Goal: Task Accomplishment & Management: Use online tool/utility

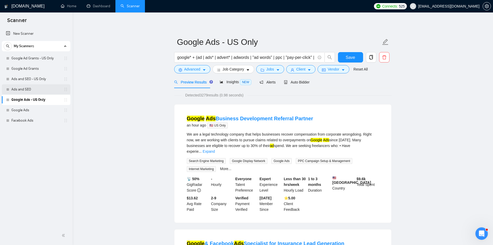
click at [32, 87] on link "Ads and SEO" at bounding box center [35, 89] width 49 height 10
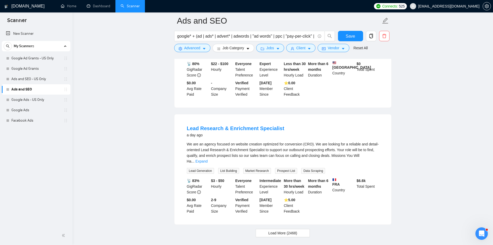
scroll to position [1043, 0]
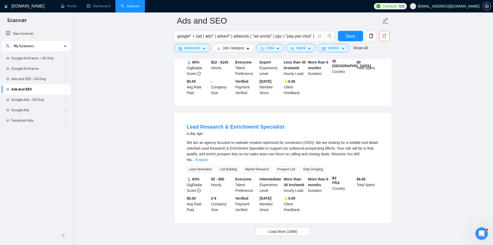
click at [256, 139] on div "We are an agency focused on website creation optimized for conversion (CRO). We…" at bounding box center [283, 150] width 192 height 23
click at [208, 157] on link "Expand" at bounding box center [201, 159] width 12 height 4
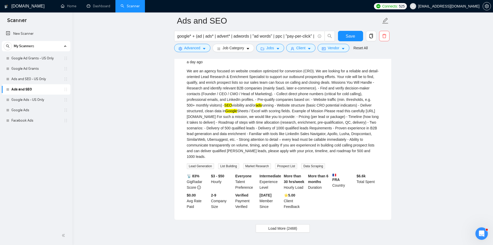
scroll to position [1117, 0]
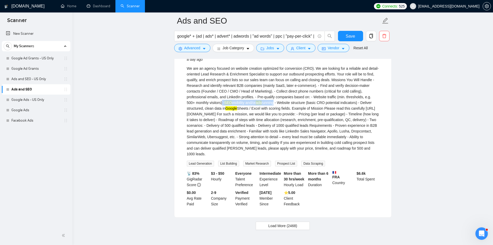
drag, startPoint x: 213, startPoint y: 76, endPoint x: 267, endPoint y: 78, distance: 54.7
click at [267, 78] on div "We are an agency focused on website creation optimized for conversion (CRO). We…" at bounding box center [283, 110] width 192 height 91
click at [277, 223] on span "Load More (2468)" at bounding box center [282, 226] width 29 height 6
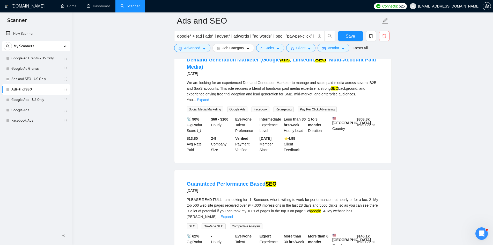
scroll to position [2269, 0]
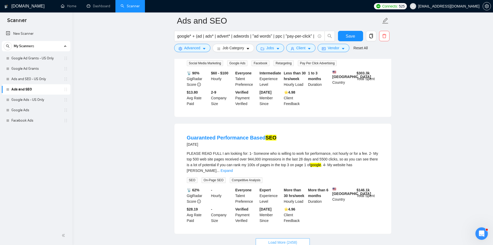
click at [271, 238] on button "Load More (2458)" at bounding box center [283, 242] width 54 height 8
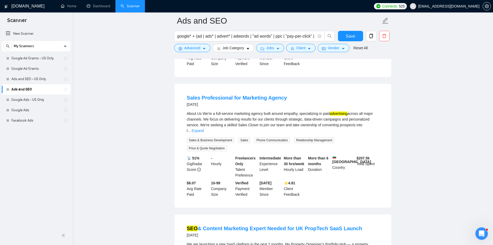
scroll to position [2657, 0]
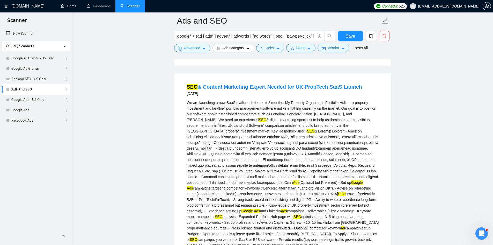
scroll to position [2812, 0]
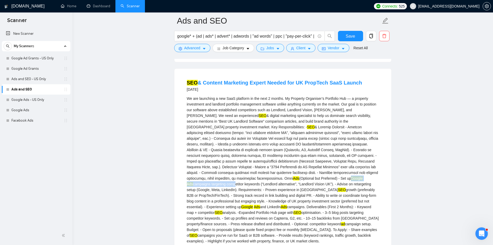
drag, startPoint x: 243, startPoint y: 121, endPoint x: 308, endPoint y: 121, distance: 64.7
click at [308, 121] on div "We are launching a new SaaS platform in the next 2 months. My Property Organise…" at bounding box center [283, 169] width 192 height 148
drag, startPoint x: 268, startPoint y: 147, endPoint x: 359, endPoint y: 147, distance: 91.1
click at [360, 148] on div "We are launching a new SaaS platform in the next 2 months. My Property Organise…" at bounding box center [283, 169] width 192 height 148
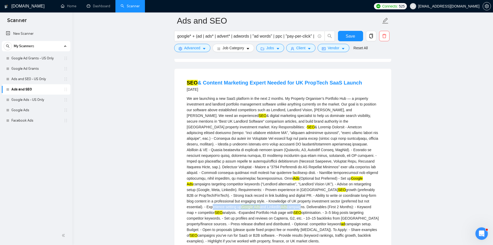
drag, startPoint x: 358, startPoint y: 147, endPoint x: 352, endPoint y: 150, distance: 6.7
click at [358, 147] on div "We are launching a new SaaS platform in the next 2 months. My Property Organise…" at bounding box center [283, 169] width 192 height 148
click at [277, 149] on div "We are launching a new SaaS platform in the next 2 months. My Property Organise…" at bounding box center [283, 169] width 192 height 148
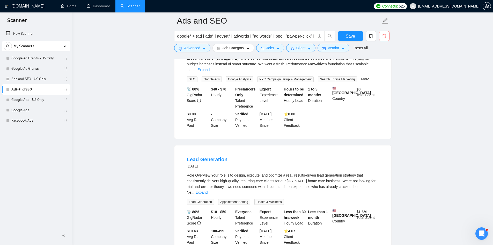
scroll to position [3356, 0]
click at [208, 190] on link "Expand" at bounding box center [201, 192] width 12 height 4
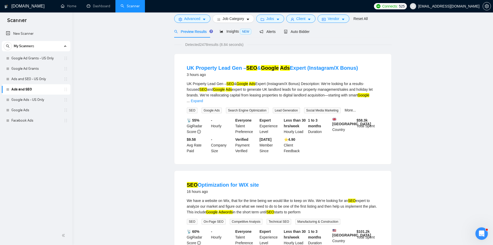
scroll to position [0, 0]
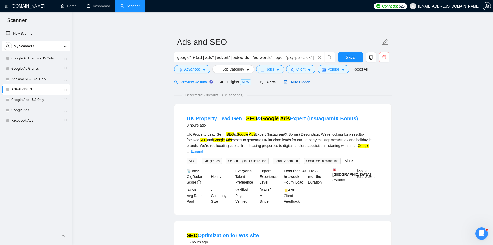
click at [299, 82] on span "Auto Bidder" at bounding box center [297, 82] width 26 height 4
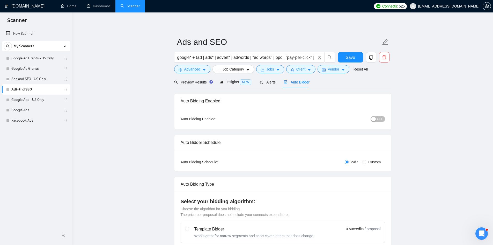
scroll to position [181, 0]
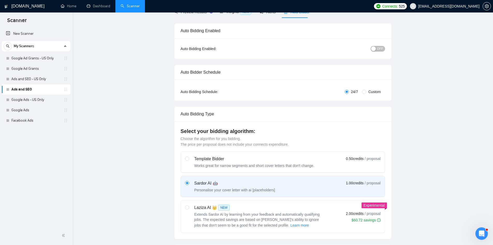
scroll to position [0, 0]
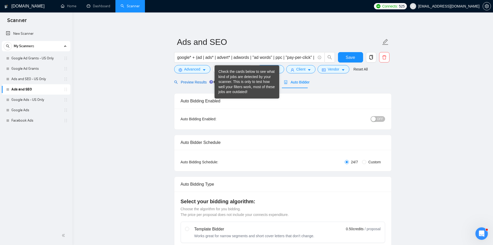
click at [195, 82] on span "Preview Results" at bounding box center [192, 82] width 37 height 4
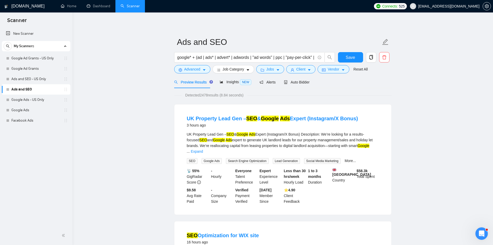
click at [191, 69] on span "Advanced" at bounding box center [192, 69] width 16 height 6
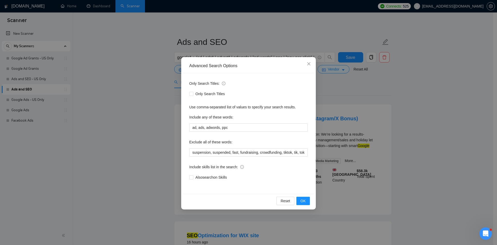
click at [130, 123] on div "Advanced Search Options Only Search Titles: Only Search Titles Use comma-separa…" at bounding box center [248, 122] width 497 height 245
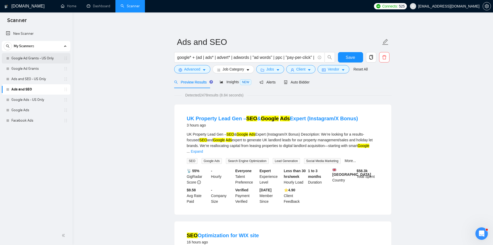
click at [32, 60] on link "Google Ad Grants - US Only" at bounding box center [35, 58] width 49 height 10
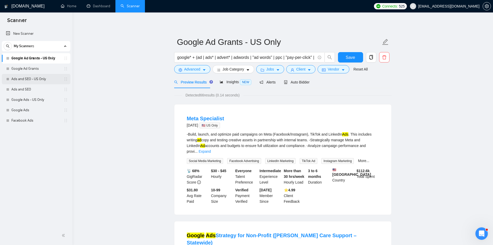
click at [36, 81] on link "Ads and SEO - US Only" at bounding box center [35, 79] width 49 height 10
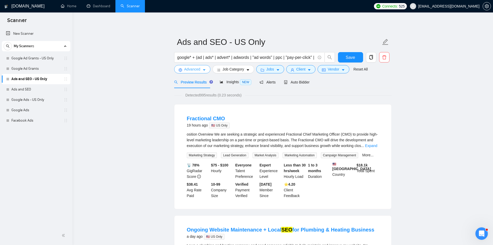
click at [180, 69] on icon "setting" at bounding box center [181, 70] width 4 height 4
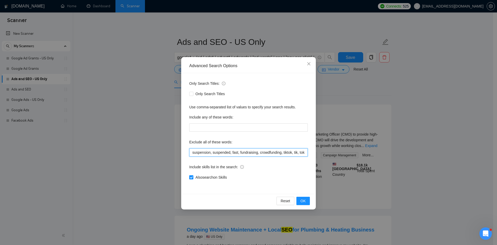
click at [192, 152] on input "suspension, suspended, fast, fundraising, crowdfunding, tiktok, tik, tok, creat…" at bounding box center [248, 152] width 119 height 8
type input "merchant, suspension, suspended, fast, fundraising, crowdfunding, tiktok, tik, …"
click at [304, 201] on span "OK" at bounding box center [302, 201] width 5 height 6
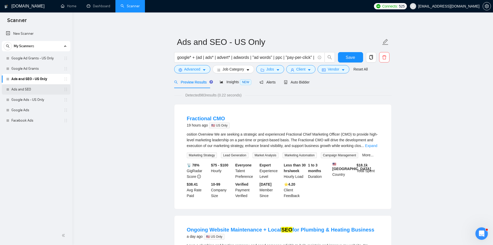
click at [43, 90] on link "Ads and SEO" at bounding box center [35, 89] width 49 height 10
click at [347, 56] on span "Save" at bounding box center [350, 57] width 9 height 6
click at [37, 90] on link "Ads and SEO" at bounding box center [35, 89] width 49 height 10
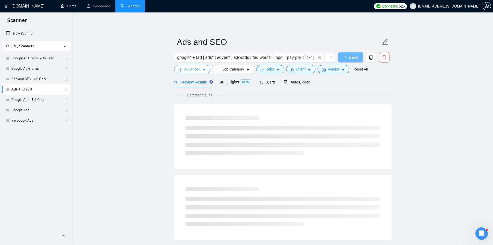
click at [189, 71] on span "Advanced" at bounding box center [192, 69] width 16 height 6
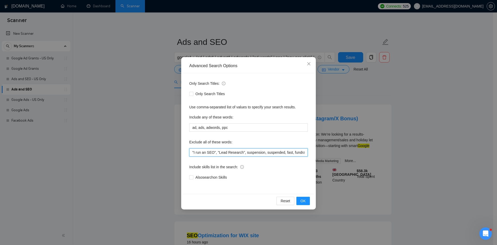
click at [194, 153] on input ""I run an SEO", "Lead Research", suspension, suspended, fast, fundraising, crow…" at bounding box center [248, 152] width 119 height 8
paste input "merchant,"
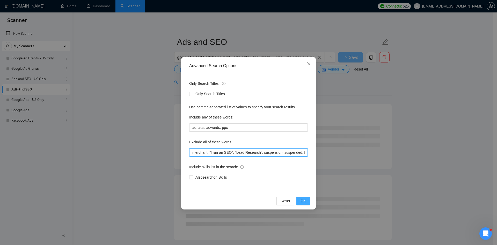
type input "merchant, "I run an SEO", "Lead Research", suspension, suspended, fast, fundrai…"
click at [307, 202] on button "OK" at bounding box center [302, 200] width 13 height 8
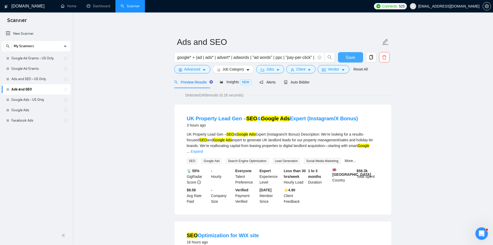
click at [348, 58] on span "Save" at bounding box center [350, 57] width 9 height 6
click at [39, 101] on link "Google Ads - US Only" at bounding box center [35, 99] width 49 height 10
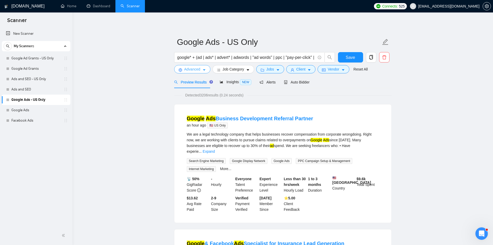
click at [190, 69] on span "Advanced" at bounding box center [192, 69] width 16 height 6
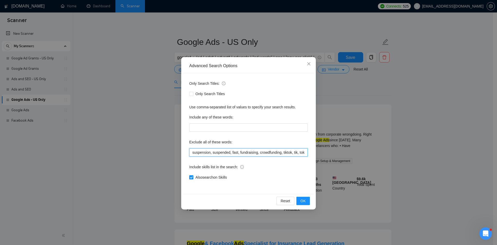
click at [192, 152] on input "suspension, suspended, fast, fundraising, crowdfunding, tiktok, tik, tok, creat…" at bounding box center [248, 152] width 119 height 8
paste input "merchant,"
type input "merchant, suspension, suspended, fast, fundraising, crowdfunding, tiktok, tik, …"
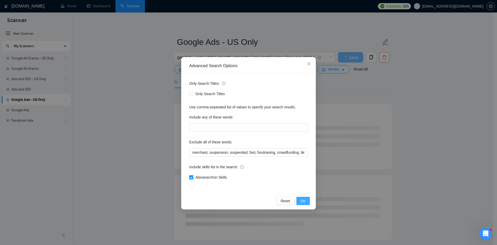
click at [306, 202] on button "OK" at bounding box center [302, 200] width 13 height 8
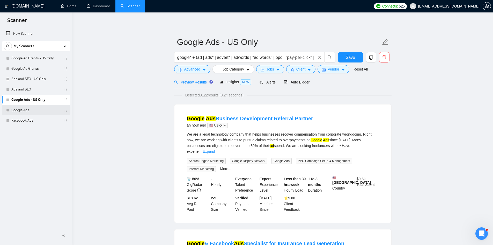
click at [17, 113] on link "Google Ads" at bounding box center [35, 110] width 49 height 10
click at [351, 53] on button "Save" at bounding box center [350, 57] width 25 height 10
click at [33, 114] on link "Google Ads" at bounding box center [35, 110] width 49 height 10
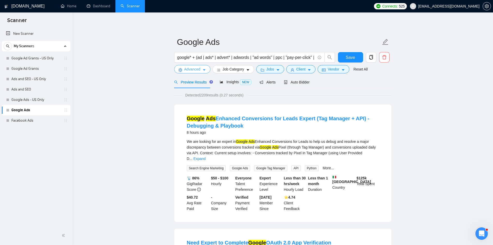
click at [180, 71] on icon "setting" at bounding box center [180, 70] width 3 height 4
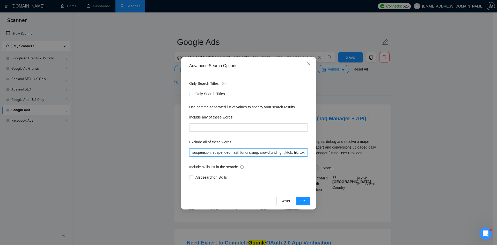
click at [193, 153] on input "suspension, suspended, fast, fundraising, crowdfunding, tiktok, tik, tok, creat…" at bounding box center [248, 152] width 119 height 8
click at [191, 153] on input "suspension, suspended, fast, fundraising, crowdfunding, tiktok, tik, tok, creat…" at bounding box center [248, 152] width 119 height 8
paste input "merchant,"
type input "merchant, suspension, suspended, fast, fundraising, crowdfunding, tiktok, tik, …"
click at [304, 197] on button "OK" at bounding box center [302, 200] width 13 height 8
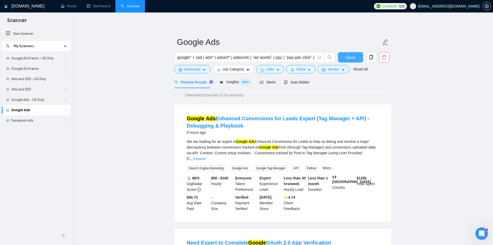
click at [352, 55] on span "Save" at bounding box center [350, 57] width 9 height 6
click at [39, 123] on link "Facebook Ads" at bounding box center [35, 120] width 49 height 10
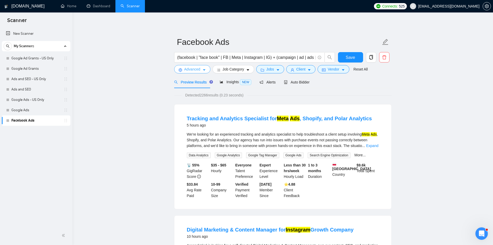
click at [194, 68] on span "Advanced" at bounding box center [192, 69] width 16 height 6
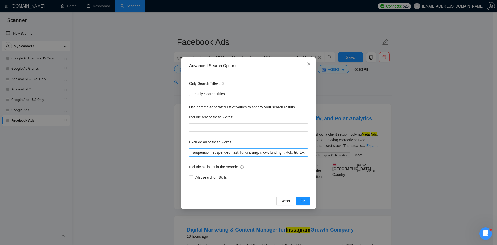
click at [192, 152] on input "suspension, suspended, fast, fundraising, crowdfunding, tiktok, tik, tok, creat…" at bounding box center [248, 152] width 119 height 8
paste input "merchant,"
type input "merchant, suspension, suspended, fast, fundraising, crowdfunding, tiktok, tik, …"
click at [304, 200] on span "OK" at bounding box center [302, 201] width 5 height 6
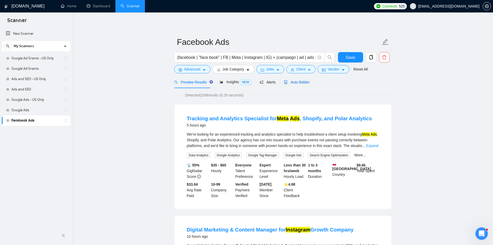
click at [305, 83] on span "Auto Bidder" at bounding box center [297, 82] width 26 height 4
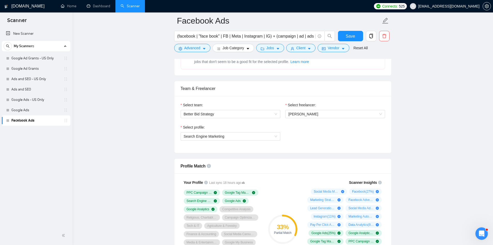
scroll to position [336, 0]
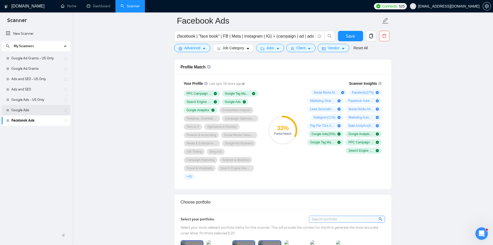
click at [31, 109] on link "Google Ads" at bounding box center [35, 110] width 49 height 10
click at [349, 33] on span "Save" at bounding box center [350, 36] width 9 height 6
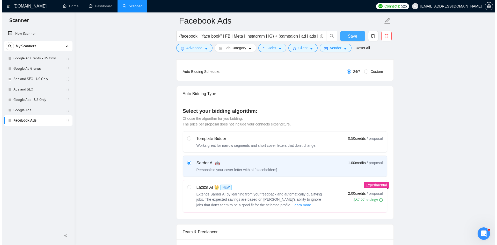
scroll to position [104, 0]
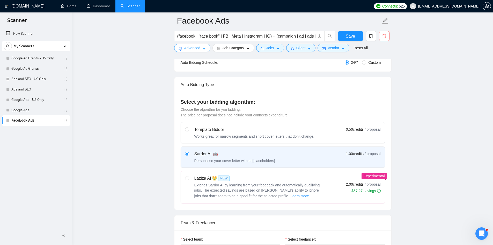
click at [196, 47] on span "Advanced" at bounding box center [192, 48] width 16 height 6
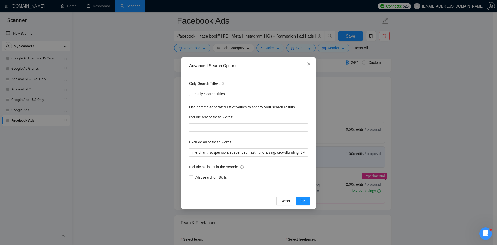
click at [141, 132] on div "Advanced Search Options Only Search Titles: Only Search Titles Use comma-separa…" at bounding box center [248, 122] width 497 height 245
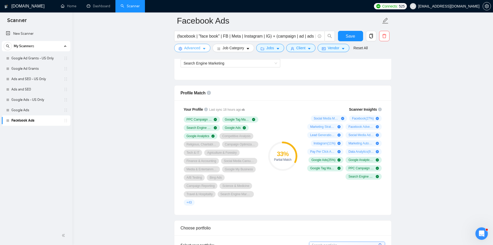
scroll to position [336, 0]
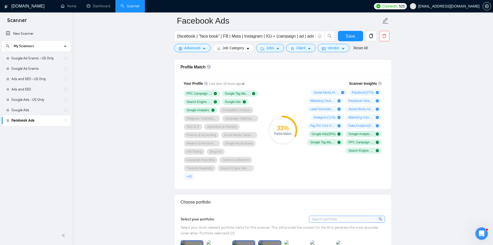
drag, startPoint x: 23, startPoint y: 108, endPoint x: 130, endPoint y: 131, distance: 109.7
click at [23, 108] on link "Google Ads" at bounding box center [35, 110] width 49 height 10
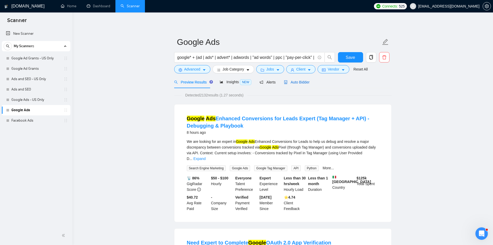
click at [300, 81] on span "Auto Bidder" at bounding box center [297, 82] width 26 height 4
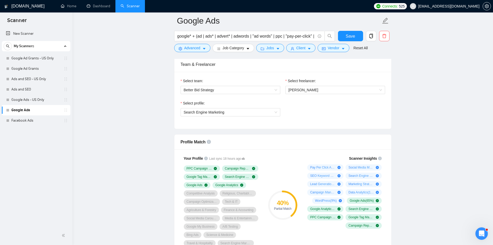
scroll to position [336, 0]
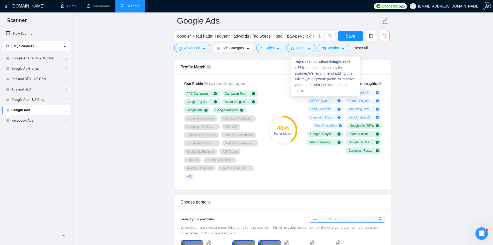
click at [340, 92] on icon "plus-circle" at bounding box center [338, 92] width 3 height 3
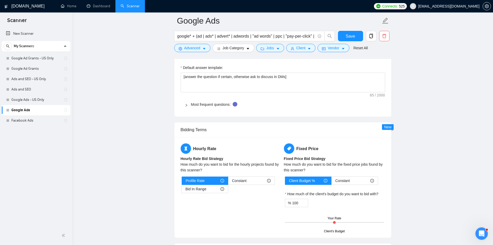
scroll to position [802, 0]
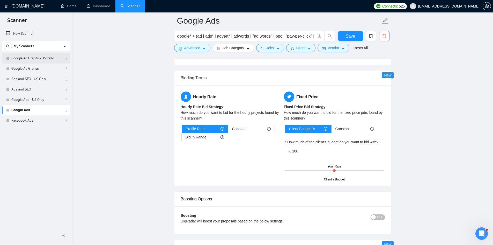
drag, startPoint x: 40, startPoint y: 58, endPoint x: 40, endPoint y: 63, distance: 4.4
click at [40, 58] on link "Google Ad Grants - US Only" at bounding box center [35, 58] width 49 height 10
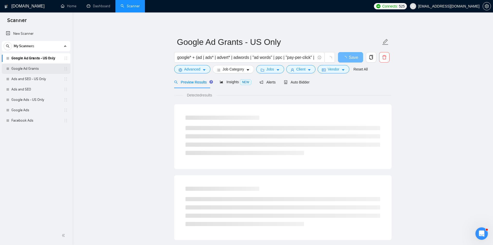
click at [40, 69] on link "Google Ad Grants" at bounding box center [35, 68] width 49 height 10
click at [302, 85] on div "Auto Bidder" at bounding box center [297, 82] width 26 height 6
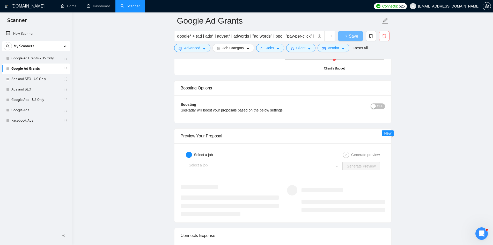
scroll to position [1035, 0]
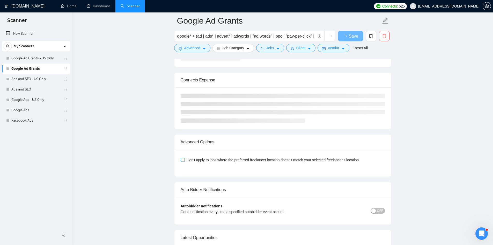
click at [192, 160] on span "Don't apply to jobs where the preferred freelancer location doesn't match your …" at bounding box center [273, 160] width 176 height 6
click at [184, 160] on input "Don't apply to jobs where the preferred freelancer location doesn't match your …" at bounding box center [183, 159] width 4 height 4
checkbox input "true"
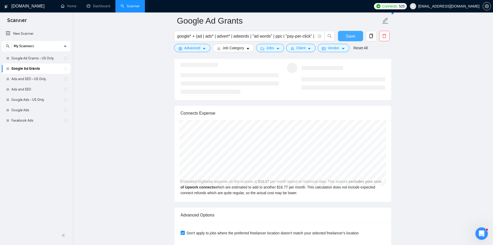
click at [349, 31] on button "Save" at bounding box center [350, 36] width 25 height 10
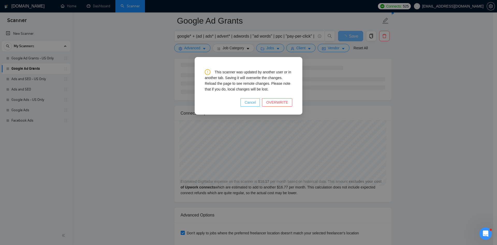
click at [249, 101] on span "Cancel" at bounding box center [250, 102] width 11 height 6
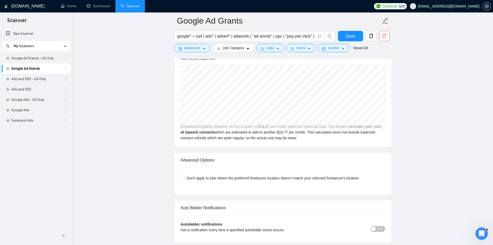
scroll to position [1082, 0]
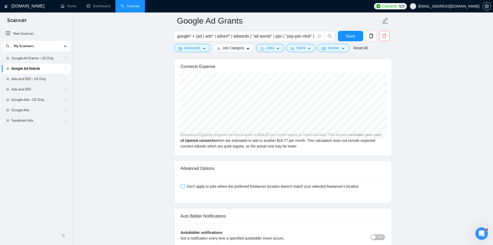
click at [188, 183] on span "Don't apply to jobs where the preferred freelancer location doesn't match your …" at bounding box center [273, 186] width 176 height 6
click at [184, 184] on input "Don't apply to jobs where the preferred freelancer location doesn't match your …" at bounding box center [183, 186] width 4 height 4
checkbox input "true"
click at [351, 36] on span "Save" at bounding box center [350, 36] width 9 height 6
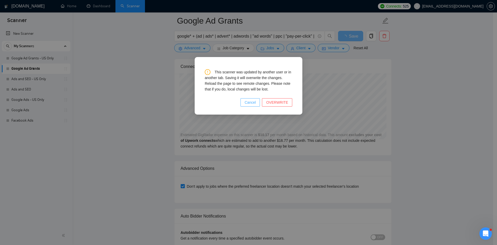
click at [251, 101] on span "Cancel" at bounding box center [250, 102] width 11 height 6
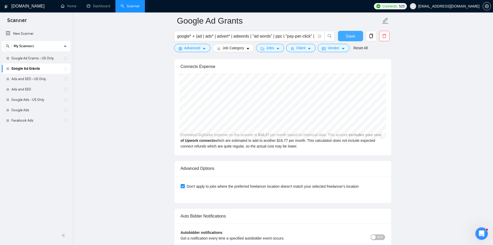
click at [352, 38] on span "Save" at bounding box center [350, 36] width 9 height 6
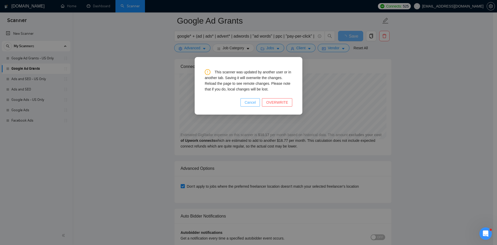
click at [246, 101] on button "Cancel" at bounding box center [250, 102] width 20 height 8
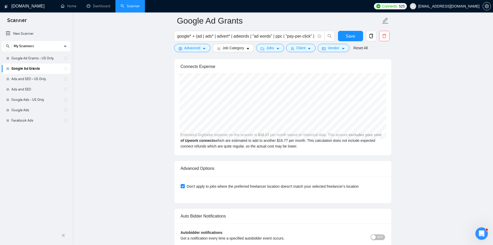
click at [353, 36] on span "Save" at bounding box center [350, 36] width 9 height 6
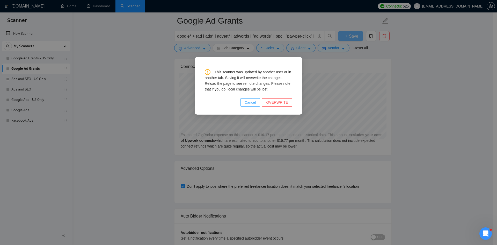
click at [249, 104] on span "Cancel" at bounding box center [250, 102] width 11 height 6
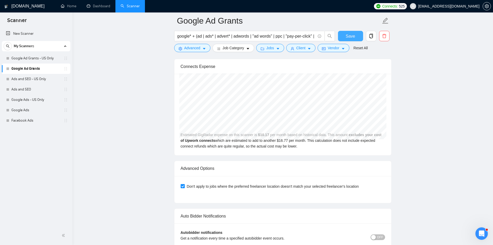
click at [346, 33] on span "Save" at bounding box center [350, 36] width 9 height 6
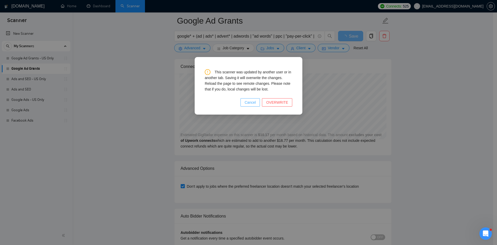
click at [251, 104] on span "Cancel" at bounding box center [250, 102] width 11 height 6
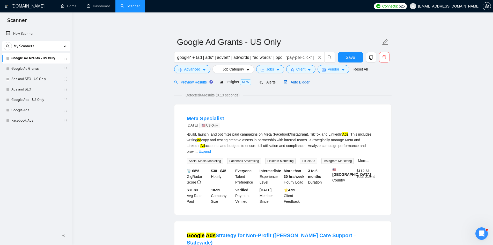
click at [294, 84] on span "Auto Bidder" at bounding box center [297, 82] width 26 height 4
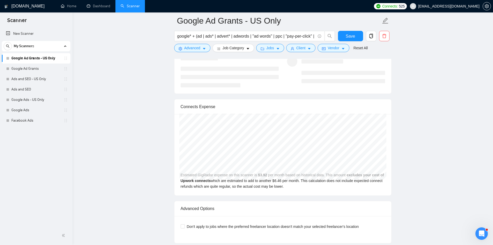
scroll to position [1113, 0]
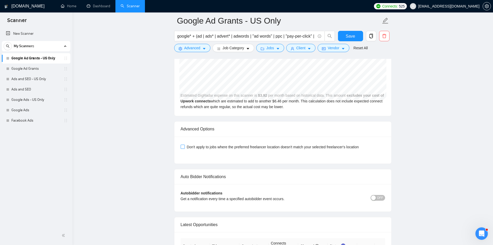
click at [187, 144] on span "Don't apply to jobs where the preferred freelancer location doesn't match your …" at bounding box center [273, 147] width 176 height 6
click at [184, 144] on input "Don't apply to jobs where the preferred freelancer location doesn't match your …" at bounding box center [183, 146] width 4 height 4
checkbox input "true"
click at [347, 37] on span "Save" at bounding box center [350, 36] width 9 height 6
click at [42, 65] on link "Google Ad Grants" at bounding box center [35, 68] width 49 height 10
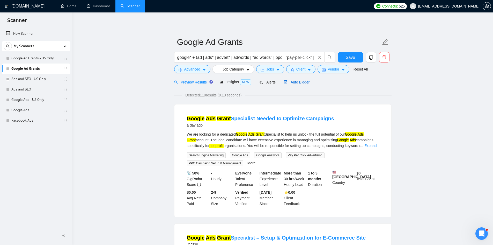
click at [299, 82] on span "Auto Bidder" at bounding box center [297, 82] width 26 height 4
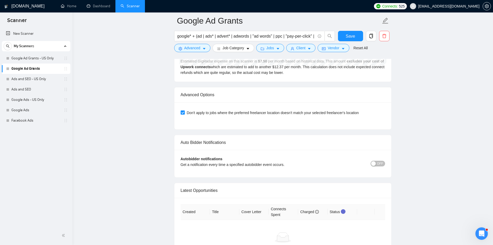
scroll to position [1165, 0]
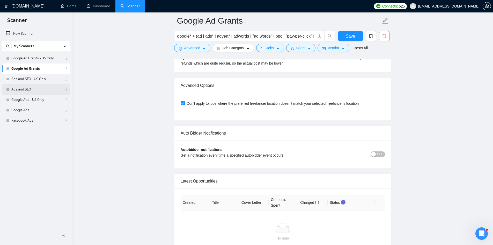
drag, startPoint x: 36, startPoint y: 81, endPoint x: 46, endPoint y: 87, distance: 11.7
click at [36, 81] on link "Ads and SEO - US Only" at bounding box center [35, 79] width 49 height 10
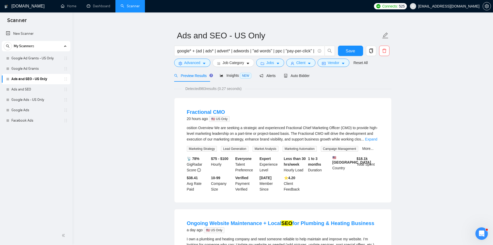
scroll to position [26, 0]
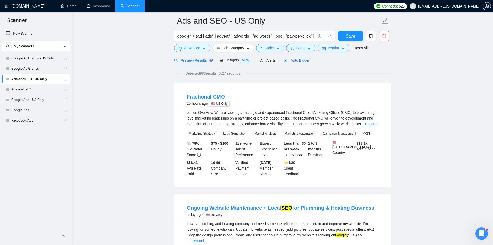
click at [297, 63] on div "Auto Bidder" at bounding box center [297, 60] width 26 height 6
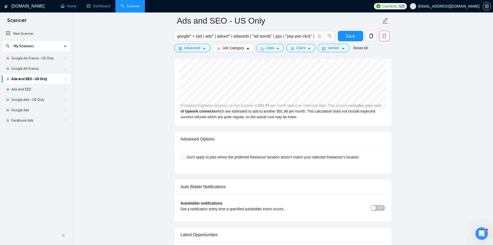
scroll to position [1113, 0]
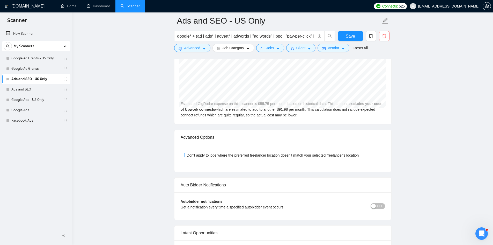
click at [185, 152] on span "Don't apply to jobs where the preferred freelancer location doesn't match your …" at bounding box center [273, 155] width 176 height 6
click at [184, 153] on input "Don't apply to jobs where the preferred freelancer location doesn't match your …" at bounding box center [183, 155] width 4 height 4
checkbox input "true"
click at [345, 37] on button "Save" at bounding box center [350, 36] width 25 height 10
click at [34, 88] on link "Ads and SEO" at bounding box center [35, 89] width 49 height 10
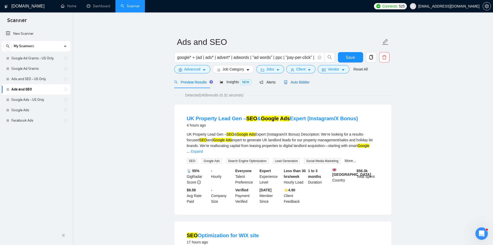
click at [294, 82] on span "Auto Bidder" at bounding box center [297, 82] width 26 height 4
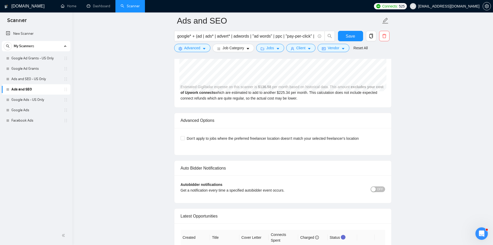
scroll to position [1139, 0]
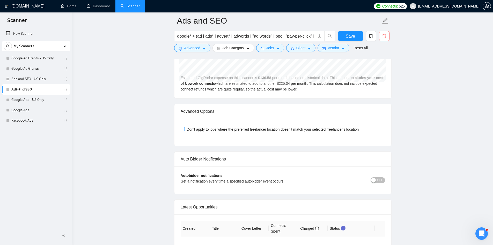
click at [203, 126] on span "Don't apply to jobs where the preferred freelancer location doesn't match your …" at bounding box center [273, 129] width 176 height 6
click at [184, 127] on input "Don't apply to jobs where the preferred freelancer location doesn't match your …" at bounding box center [183, 129] width 4 height 4
checkbox input "true"
click at [350, 36] on span "Save" at bounding box center [350, 36] width 9 height 6
click at [29, 102] on link "Google Ads - US Only" at bounding box center [35, 99] width 49 height 10
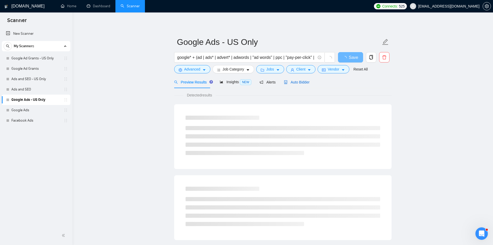
click at [304, 83] on span "Auto Bidder" at bounding box center [297, 82] width 26 height 4
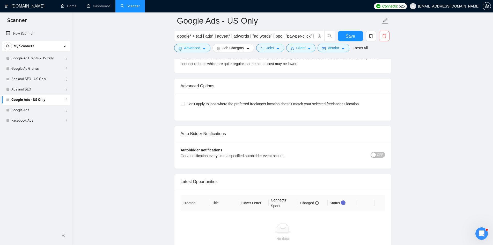
scroll to position [1165, 0]
click at [219, 93] on div "Don't apply to jobs where the preferred freelancer location doesn't match your …" at bounding box center [282, 106] width 217 height 27
click at [217, 100] on span "Don't apply to jobs where the preferred freelancer location doesn't match your …" at bounding box center [273, 103] width 176 height 6
click at [184, 101] on input "Don't apply to jobs where the preferred freelancer location doesn't match your …" at bounding box center [183, 103] width 4 height 4
checkbox input "true"
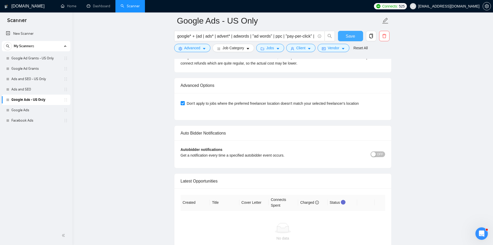
click at [350, 33] on span "Save" at bounding box center [350, 36] width 9 height 6
click at [30, 111] on link "Google Ads" at bounding box center [35, 110] width 49 height 10
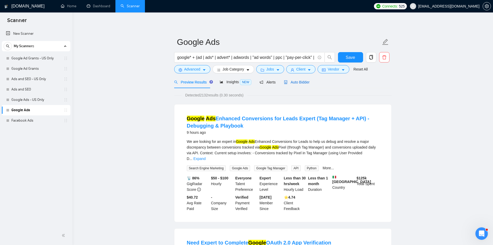
click at [299, 84] on span "Auto Bidder" at bounding box center [297, 82] width 26 height 4
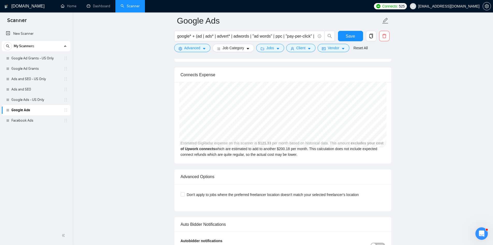
scroll to position [1113, 0]
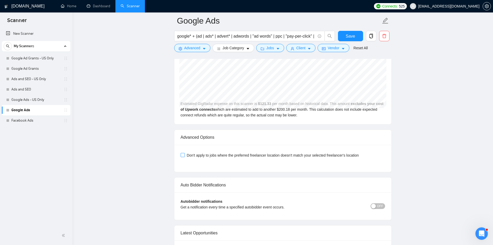
click at [196, 152] on span "Don't apply to jobs where the preferred freelancer location doesn't match your …" at bounding box center [273, 155] width 176 height 6
click at [184, 153] on input "Don't apply to jobs where the preferred freelancer location doesn't match your …" at bounding box center [183, 155] width 4 height 4
checkbox input "true"
click at [352, 37] on span "Save" at bounding box center [350, 36] width 9 height 6
click at [30, 120] on link "Facebook Ads" at bounding box center [35, 120] width 49 height 10
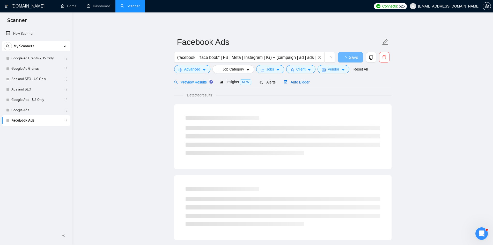
click at [299, 83] on span "Auto Bidder" at bounding box center [297, 82] width 26 height 4
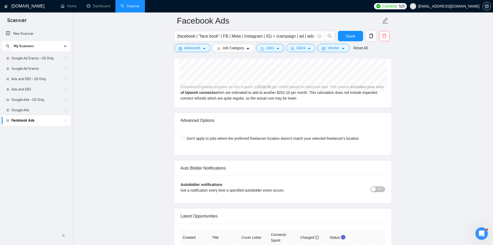
scroll to position [1139, 0]
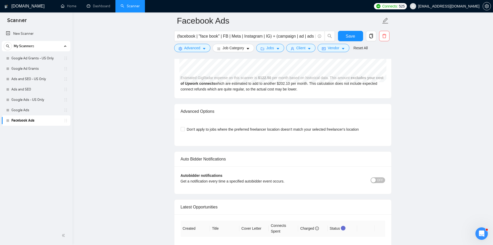
click at [202, 127] on div "Don't apply to jobs where the preferred freelancer location doesn't match your …" at bounding box center [283, 132] width 204 height 14
click at [202, 126] on div "Don't apply to jobs where the preferred freelancer location doesn't match your …" at bounding box center [283, 132] width 204 height 14
click at [204, 126] on span "Don't apply to jobs where the preferred freelancer location doesn't match your …" at bounding box center [273, 129] width 176 height 6
click at [184, 127] on input "Don't apply to jobs where the preferred freelancer location doesn't match your …" at bounding box center [183, 129] width 4 height 4
checkbox input "true"
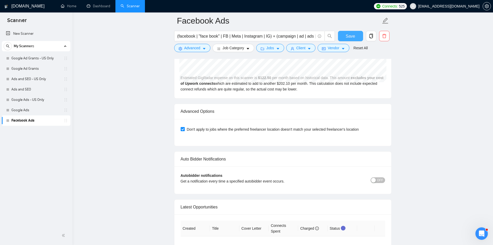
click at [346, 36] on span "Save" at bounding box center [350, 36] width 9 height 6
click at [36, 112] on link "Google Ads" at bounding box center [35, 110] width 49 height 10
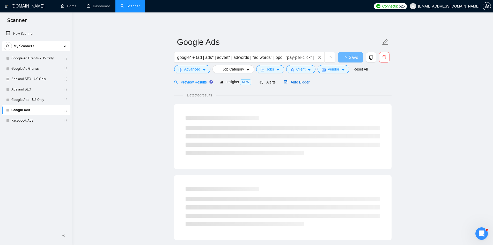
click at [300, 83] on span "Auto Bidder" at bounding box center [297, 82] width 26 height 4
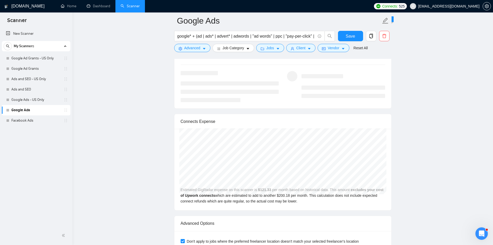
scroll to position [1087, 0]
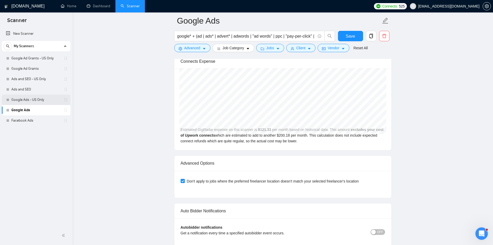
click at [37, 99] on link "Google Ads - US Only" at bounding box center [35, 99] width 49 height 10
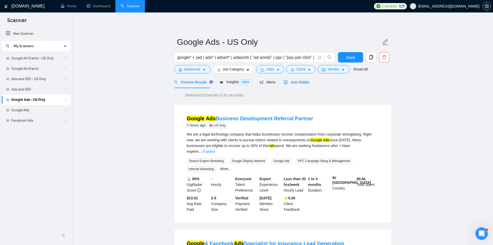
click at [286, 83] on span "Auto Bidder" at bounding box center [297, 82] width 26 height 4
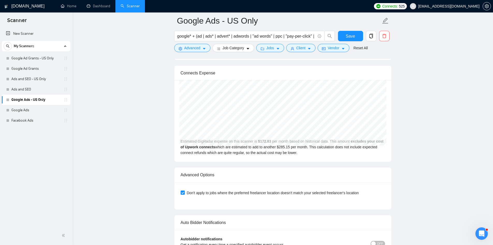
scroll to position [1190, 0]
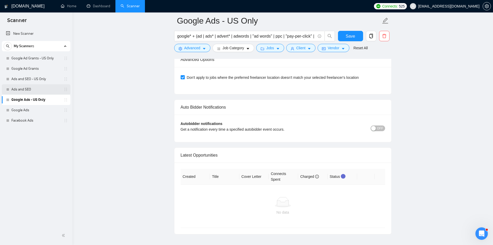
click at [13, 90] on link "Ads and SEO" at bounding box center [35, 89] width 49 height 10
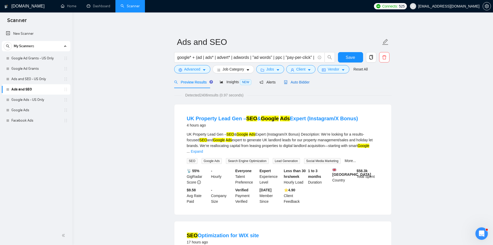
click at [289, 82] on span "Auto Bidder" at bounding box center [297, 82] width 26 height 4
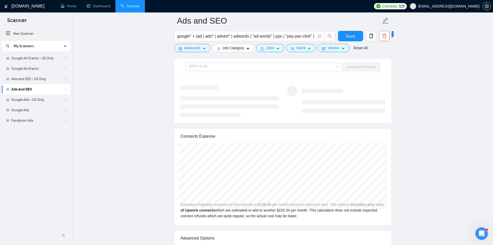
scroll to position [1113, 0]
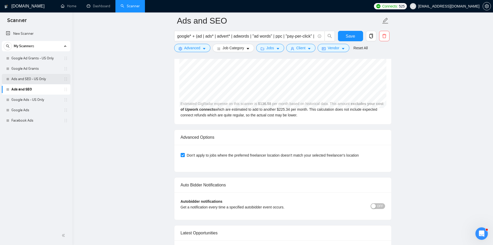
click at [32, 80] on link "Ads and SEO - US Only" at bounding box center [35, 79] width 49 height 10
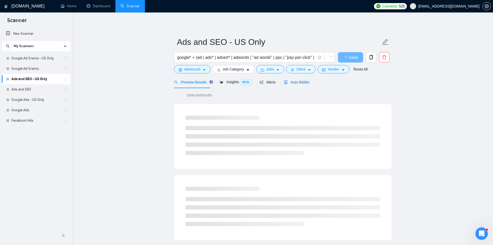
click at [299, 84] on div "Auto Bidder" at bounding box center [297, 82] width 26 height 6
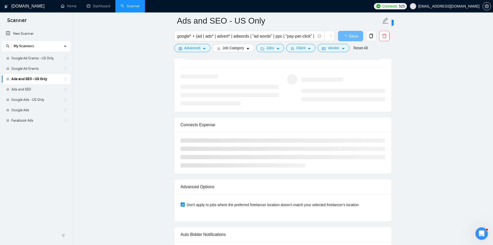
scroll to position [1035, 0]
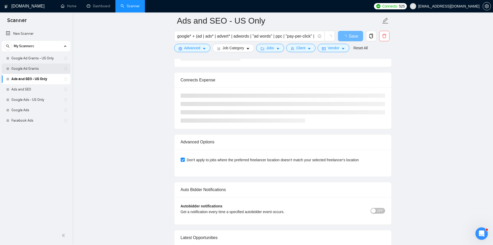
click at [34, 71] on link "Google Ad Grants" at bounding box center [35, 68] width 49 height 10
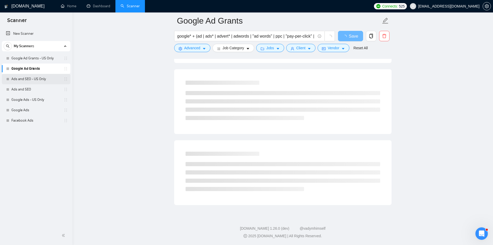
scroll to position [252, 0]
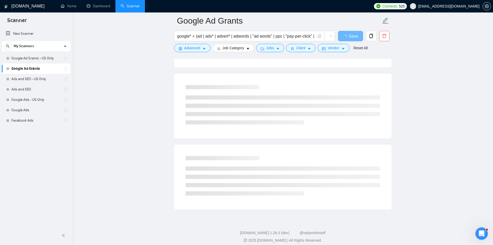
click at [303, 87] on div at bounding box center [283, 104] width 195 height 39
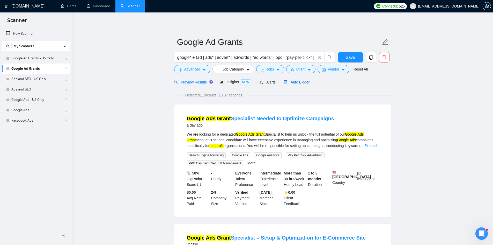
drag, startPoint x: 297, startPoint y: 84, endPoint x: 142, endPoint y: 137, distance: 163.7
click at [297, 84] on span "Auto Bidder" at bounding box center [297, 82] width 26 height 4
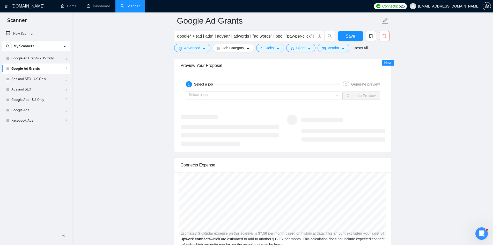
scroll to position [1165, 0]
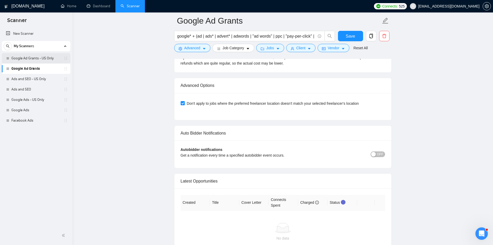
click at [41, 57] on link "Google Ad Grants - US Only" at bounding box center [35, 58] width 49 height 10
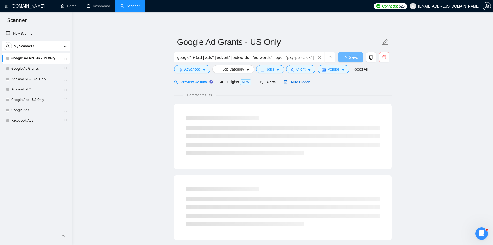
click at [301, 82] on span "Auto Bidder" at bounding box center [297, 82] width 26 height 4
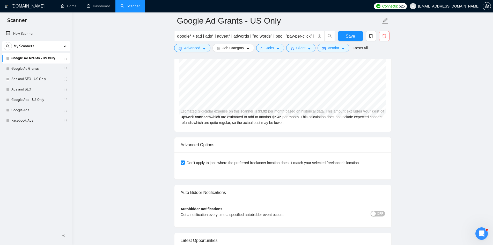
scroll to position [1165, 0]
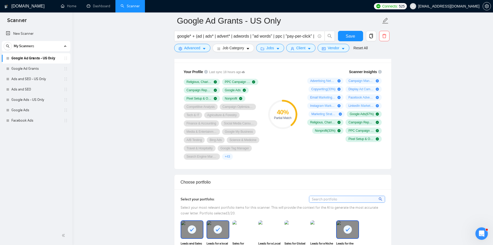
scroll to position [357, 0]
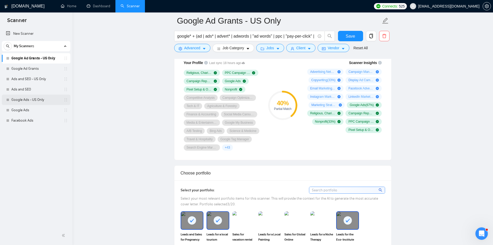
drag, startPoint x: 33, startPoint y: 90, endPoint x: 48, endPoint y: 95, distance: 15.0
click at [33, 90] on link "Ads and SEO" at bounding box center [35, 89] width 49 height 10
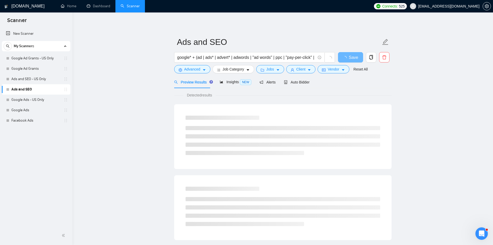
click at [293, 85] on div "Auto Bidder" at bounding box center [297, 82] width 26 height 12
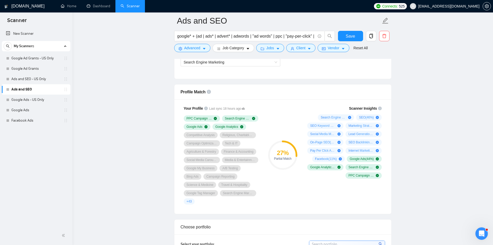
scroll to position [311, 0]
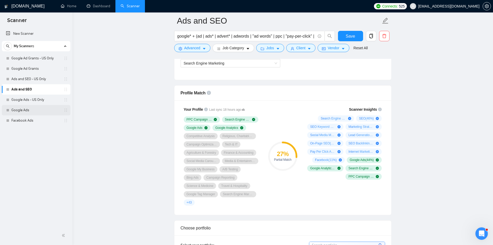
click at [46, 112] on link "Google Ads" at bounding box center [35, 110] width 49 height 10
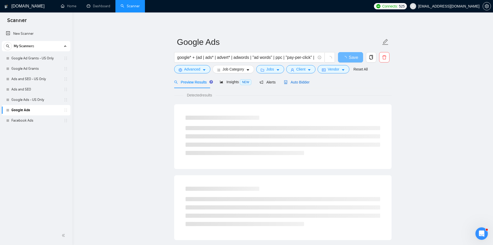
click at [294, 82] on span "Auto Bidder" at bounding box center [297, 82] width 26 height 4
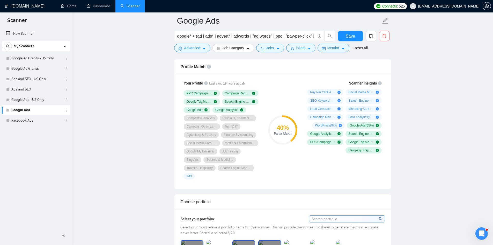
scroll to position [336, 0]
drag, startPoint x: 12, startPoint y: 60, endPoint x: 46, endPoint y: 74, distance: 37.2
click at [12, 60] on link "Google Ad Grants - US Only" at bounding box center [35, 58] width 49 height 10
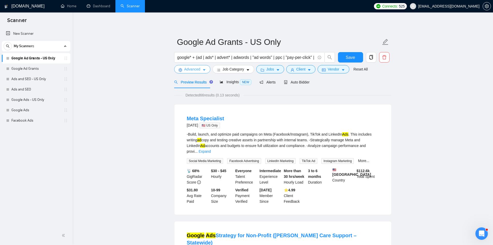
click at [186, 70] on span "Advanced" at bounding box center [192, 69] width 16 height 6
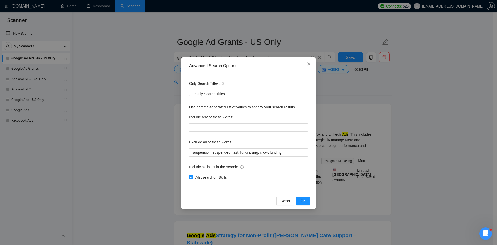
click at [197, 175] on span "Also search on Skills" at bounding box center [210, 177] width 35 height 6
click at [193, 175] on input "Also search on Skills" at bounding box center [191, 177] width 4 height 4
click at [306, 199] on button "OK" at bounding box center [302, 200] width 13 height 8
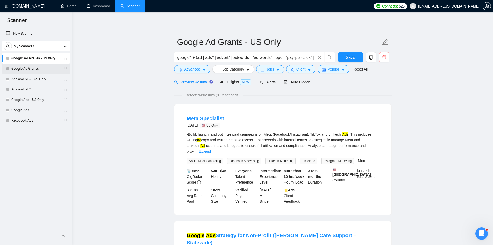
click at [38, 71] on link "Google Ad Grants" at bounding box center [35, 68] width 49 height 10
click at [189, 69] on span "Advanced" at bounding box center [192, 69] width 16 height 6
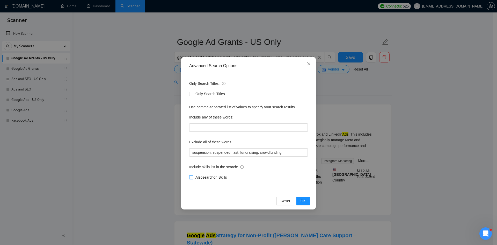
click at [204, 177] on span "Also search on Skills" at bounding box center [210, 177] width 35 height 6
click at [193, 177] on input "Also search on Skills" at bounding box center [191, 177] width 4 height 4
checkbox input "true"
click at [307, 202] on button "OK" at bounding box center [302, 200] width 13 height 8
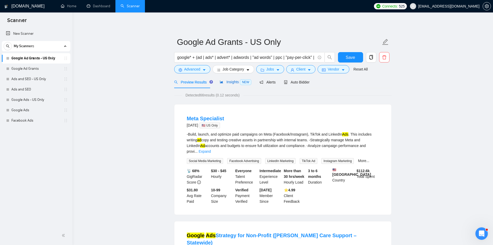
click at [222, 82] on span "Insights NEW" at bounding box center [236, 82] width 32 height 4
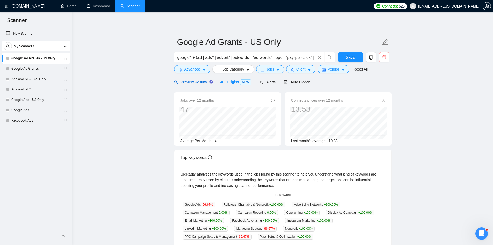
click at [187, 84] on div "Preview Results" at bounding box center [192, 82] width 37 height 6
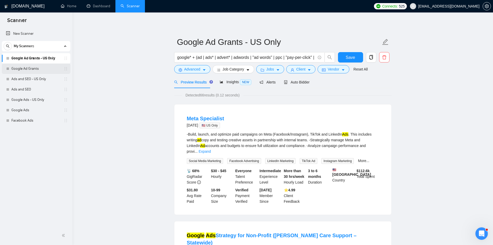
click at [35, 69] on link "Google Ad Grants" at bounding box center [35, 68] width 49 height 10
click at [350, 53] on button "Save" at bounding box center [350, 57] width 25 height 10
click at [34, 72] on link "Google Ad Grants" at bounding box center [35, 68] width 49 height 10
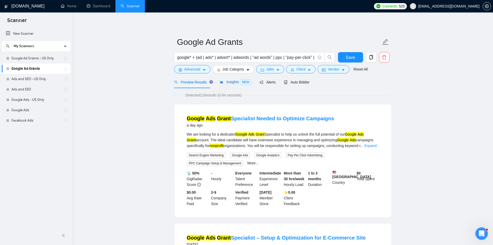
click at [228, 83] on span "Insights NEW" at bounding box center [236, 82] width 32 height 4
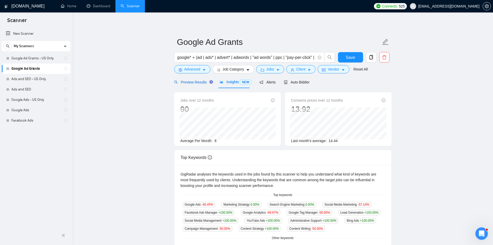
click at [188, 83] on span "Preview Results" at bounding box center [192, 82] width 37 height 4
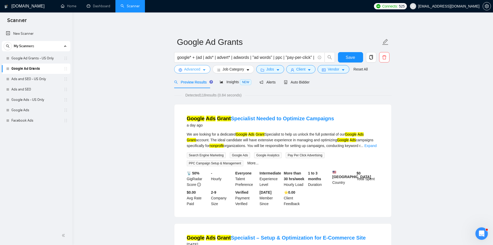
click at [181, 70] on icon "setting" at bounding box center [181, 70] width 4 height 4
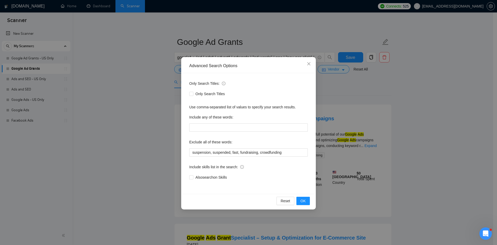
click at [147, 138] on div "Advanced Search Options Only Search Titles: Only Search Titles Use comma-separa…" at bounding box center [248, 122] width 497 height 245
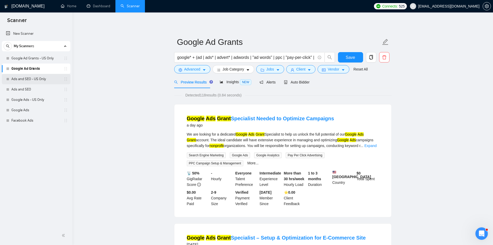
click at [27, 83] on link "Ads and SEO - US Only" at bounding box center [35, 79] width 49 height 10
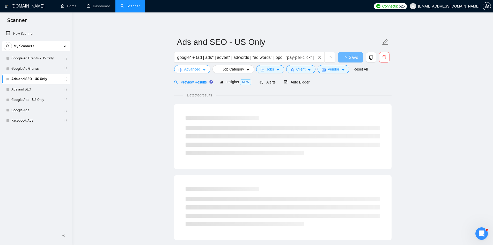
click at [187, 72] on span "Advanced" at bounding box center [192, 69] width 16 height 6
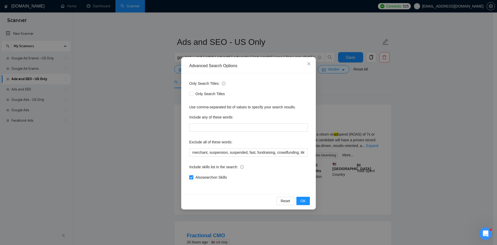
click at [295, 200] on div "Reset OK" at bounding box center [248, 201] width 131 height 14
click at [303, 201] on span "OK" at bounding box center [302, 201] width 5 height 6
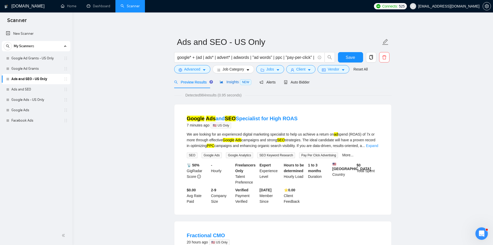
click at [230, 81] on span "Insights NEW" at bounding box center [236, 82] width 32 height 4
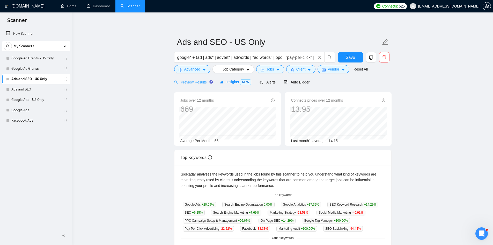
click at [180, 86] on div "Preview Results" at bounding box center [192, 82] width 37 height 12
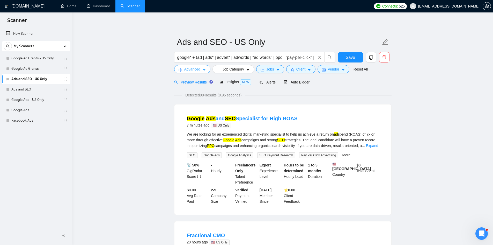
click at [194, 69] on span "Advanced" at bounding box center [192, 69] width 16 height 6
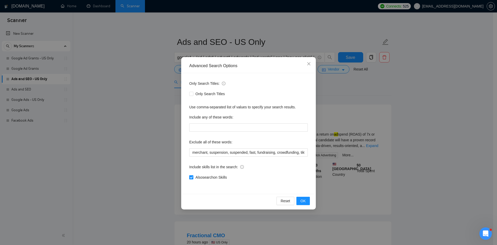
click at [194, 177] on span "Also search on Skills" at bounding box center [210, 177] width 35 height 6
click at [193, 177] on input "Also search on Skills" at bounding box center [191, 177] width 4 height 4
checkbox input "false"
click at [304, 201] on span "OK" at bounding box center [302, 201] width 5 height 6
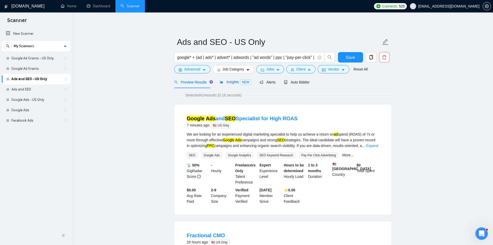
click at [232, 84] on span "Insights NEW" at bounding box center [236, 82] width 32 height 4
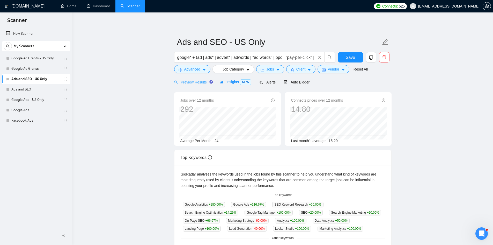
click at [192, 85] on div "Preview Results" at bounding box center [192, 82] width 37 height 12
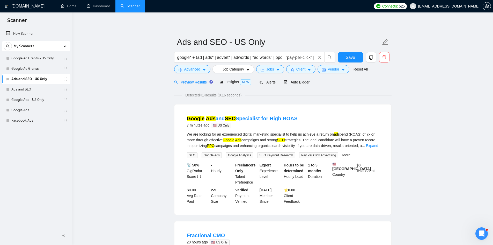
drag, startPoint x: 29, startPoint y: 93, endPoint x: 295, endPoint y: 32, distance: 272.4
click at [29, 93] on link "Ads and SEO" at bounding box center [35, 89] width 49 height 10
click at [235, 84] on span "Insights NEW" at bounding box center [236, 82] width 32 height 4
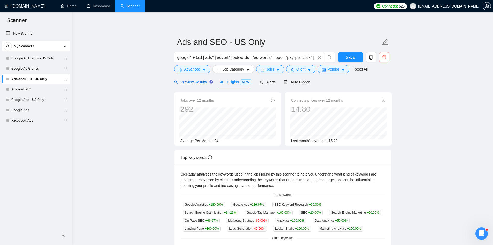
click at [196, 84] on span "Preview Results" at bounding box center [192, 82] width 37 height 4
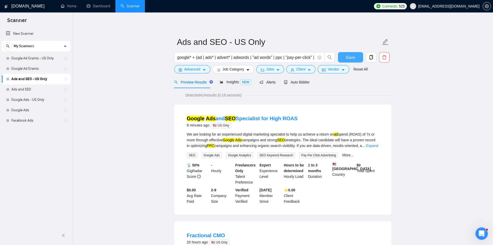
click at [344, 57] on button "Save" at bounding box center [350, 57] width 25 height 10
click at [35, 88] on link "Ads and SEO" at bounding box center [35, 89] width 49 height 10
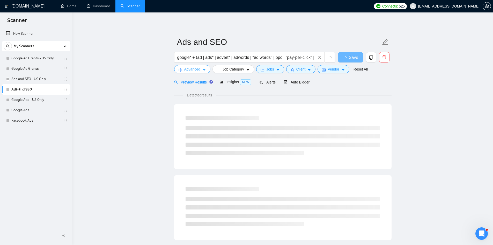
click at [199, 71] on span "Advanced" at bounding box center [192, 69] width 16 height 6
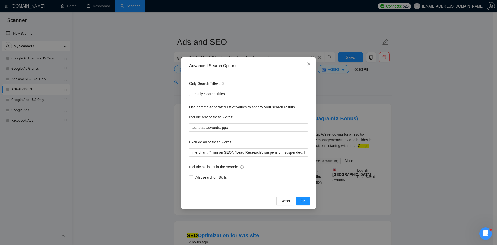
click at [139, 101] on div "Advanced Search Options Only Search Titles: Only Search Titles Use comma-separa…" at bounding box center [248, 122] width 497 height 245
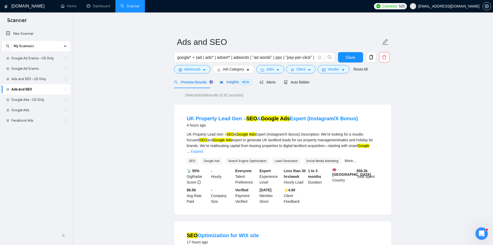
click at [230, 81] on span "Insights NEW" at bounding box center [236, 82] width 32 height 4
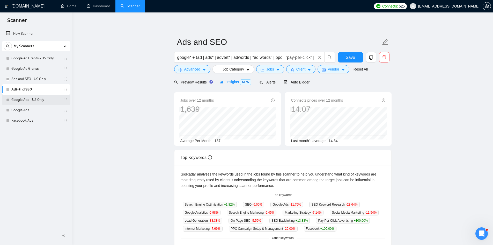
click at [40, 102] on link "Google Ads - US Only" at bounding box center [35, 99] width 49 height 10
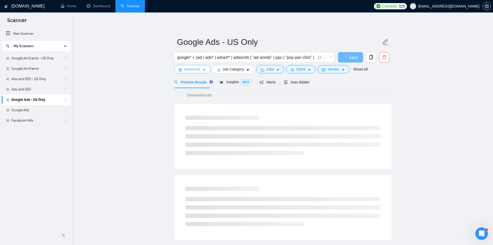
click at [194, 71] on span "Advanced" at bounding box center [192, 69] width 16 height 6
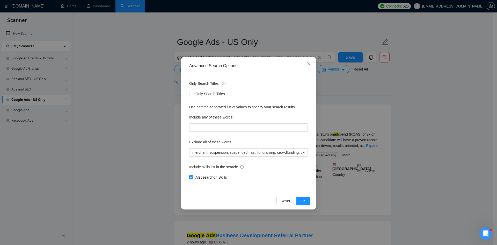
click at [146, 112] on div "Advanced Search Options Only Search Titles: Only Search Titles Use comma-separa…" at bounding box center [248, 122] width 497 height 245
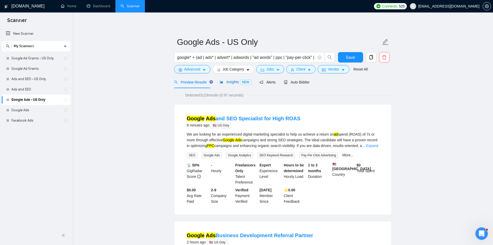
click at [233, 80] on span "Insights NEW" at bounding box center [236, 82] width 32 height 4
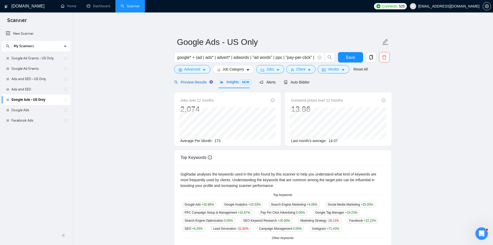
click at [174, 83] on icon "search" at bounding box center [176, 82] width 4 height 4
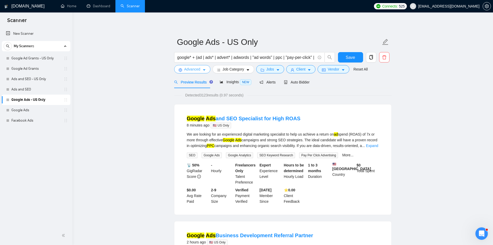
click at [189, 70] on span "Advanced" at bounding box center [192, 69] width 16 height 6
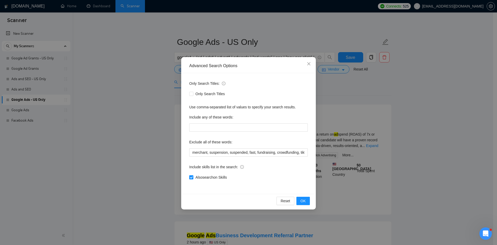
click at [202, 175] on span "Also search on Skills" at bounding box center [210, 177] width 35 height 6
click at [193, 175] on input "Also search on Skills" at bounding box center [191, 177] width 4 height 4
checkbox input "false"
click at [305, 199] on span "OK" at bounding box center [302, 201] width 5 height 6
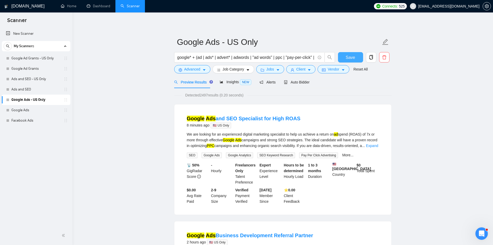
click at [351, 53] on button "Save" at bounding box center [350, 57] width 25 height 10
click at [240, 82] on span "NEW" at bounding box center [245, 82] width 11 height 6
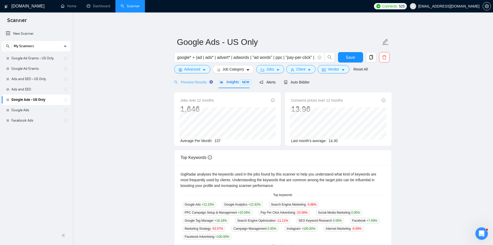
click at [192, 86] on div "Preview Results" at bounding box center [192, 82] width 37 height 12
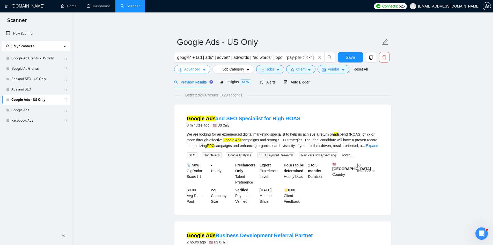
click at [180, 71] on icon "setting" at bounding box center [181, 70] width 4 height 4
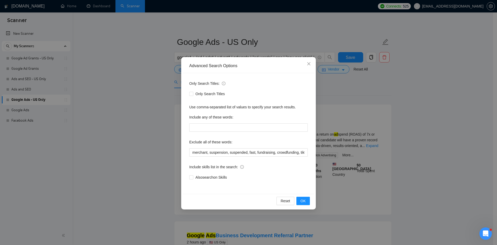
click at [126, 133] on div "Advanced Search Options Only Search Titles: Only Search Titles Use comma-separa…" at bounding box center [248, 122] width 497 height 245
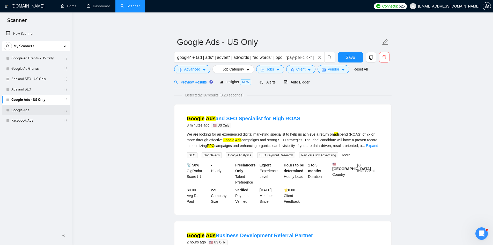
click at [28, 110] on link "Google Ads" at bounding box center [35, 110] width 49 height 10
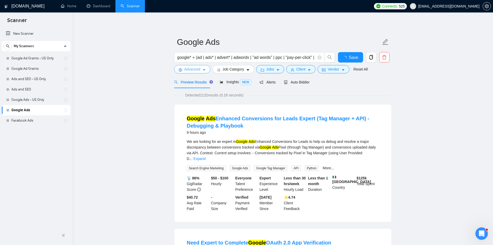
click at [195, 72] on span "Advanced" at bounding box center [192, 69] width 16 height 6
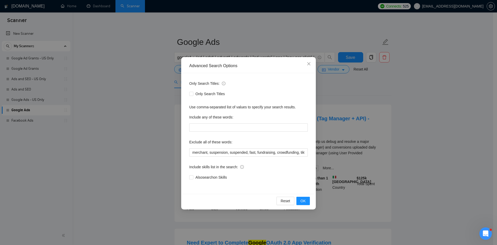
click at [114, 117] on div "Advanced Search Options Only Search Titles: Only Search Titles Use comma-separa…" at bounding box center [248, 122] width 497 height 245
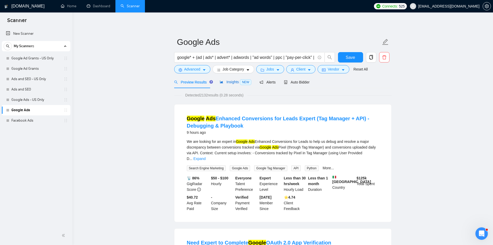
click at [234, 83] on span "Insights NEW" at bounding box center [236, 82] width 32 height 4
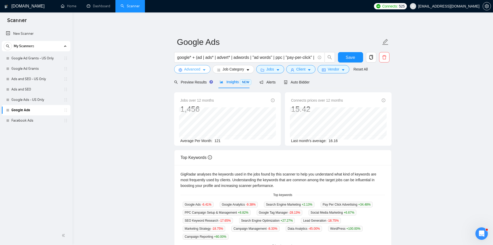
click at [194, 71] on span "Advanced" at bounding box center [192, 69] width 16 height 6
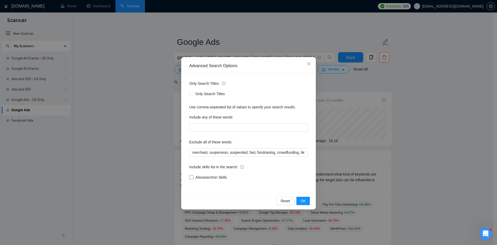
click at [201, 178] on span "Also search on Skills" at bounding box center [210, 177] width 35 height 6
click at [193, 178] on input "Also search on Skills" at bounding box center [191, 177] width 4 height 4
click at [201, 178] on span "Also search on Skills" at bounding box center [210, 177] width 35 height 6
click at [193, 178] on input "Also search on Skills" at bounding box center [191, 177] width 4 height 4
checkbox input "false"
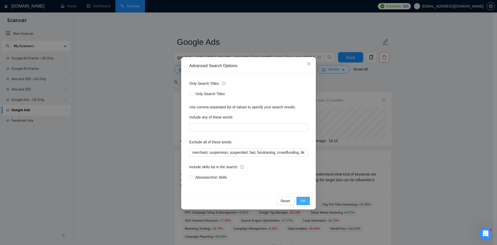
click at [303, 199] on span "OK" at bounding box center [302, 201] width 5 height 6
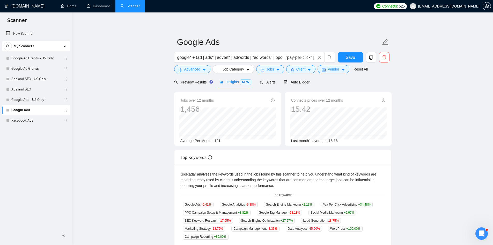
drag, startPoint x: 30, startPoint y: 119, endPoint x: 294, endPoint y: 32, distance: 278.2
click at [30, 119] on link "Facebook Ads" at bounding box center [35, 120] width 49 height 10
click at [344, 55] on button "Save" at bounding box center [350, 57] width 25 height 10
click at [25, 119] on link "Facebook Ads" at bounding box center [35, 120] width 49 height 10
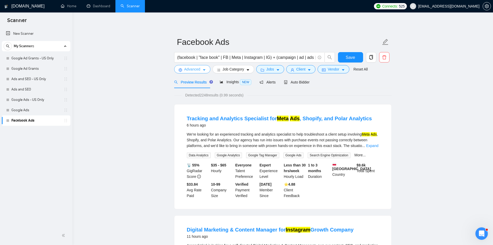
click at [186, 72] on span "Advanced" at bounding box center [192, 69] width 16 height 6
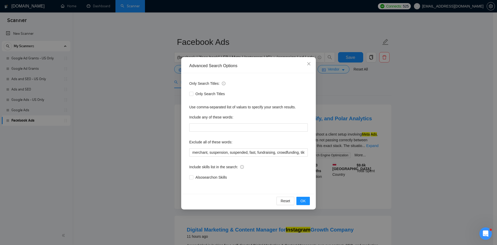
click at [132, 86] on div "Advanced Search Options Only Search Titles: Only Search Titles Use comma-separa…" at bounding box center [248, 122] width 497 height 245
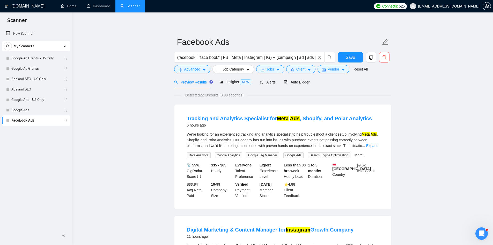
click at [298, 85] on div "Auto Bidder" at bounding box center [297, 82] width 26 height 12
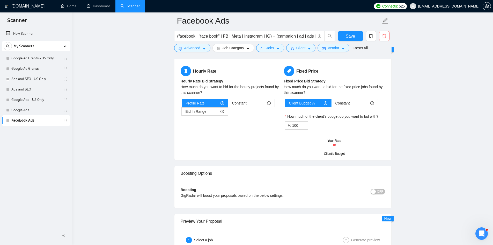
scroll to position [828, 0]
click at [254, 99] on div "Constant" at bounding box center [251, 103] width 39 height 8
click at [228, 104] on input "Constant" at bounding box center [228, 104] width 0 height 0
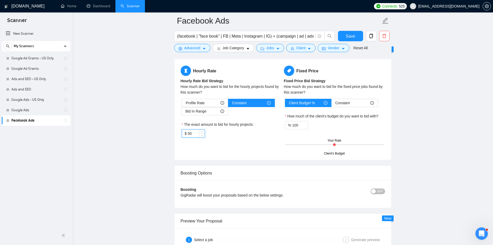
click at [190, 129] on input "50" at bounding box center [196, 133] width 17 height 8
type input "55"
click at [352, 34] on span "Save" at bounding box center [350, 36] width 9 height 6
drag, startPoint x: 36, startPoint y: 109, endPoint x: 169, endPoint y: 111, distance: 133.5
click at [36, 109] on link "Google Ads" at bounding box center [35, 110] width 49 height 10
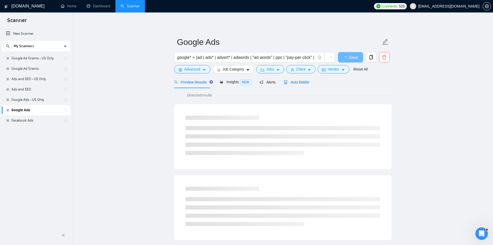
click at [299, 83] on span "Auto Bidder" at bounding box center [297, 82] width 26 height 4
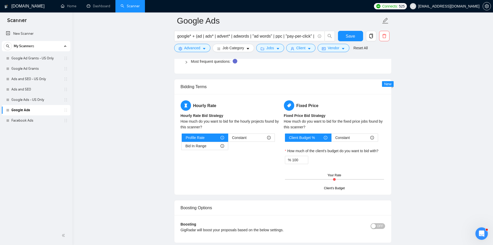
scroll to position [802, 0]
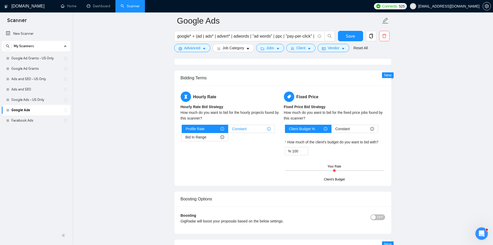
click at [252, 125] on div "Constant" at bounding box center [251, 129] width 39 height 8
click at [228, 130] on input "Constant" at bounding box center [228, 130] width 0 height 0
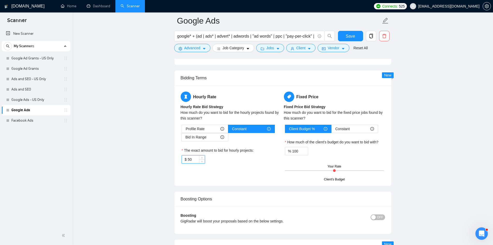
click at [190, 155] on input "50" at bounding box center [196, 159] width 17 height 8
type input "55"
click at [347, 34] on span "Save" at bounding box center [350, 36] width 9 height 6
click at [24, 100] on link "Google Ads - US Only" at bounding box center [35, 99] width 49 height 10
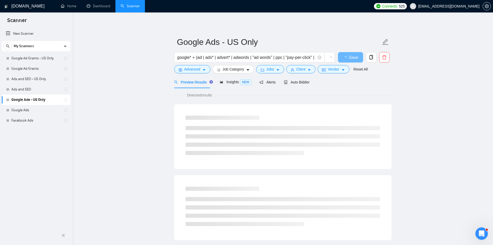
click at [314, 83] on div "Preview Results Insights NEW Alerts Auto Bidder" at bounding box center [282, 82] width 217 height 12
click at [299, 82] on span "Auto Bidder" at bounding box center [297, 82] width 26 height 4
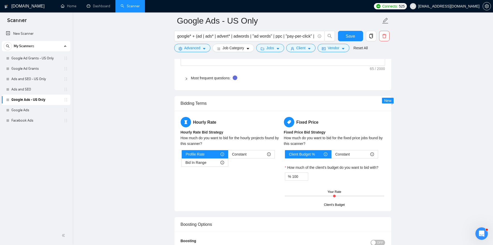
scroll to position [802, 0]
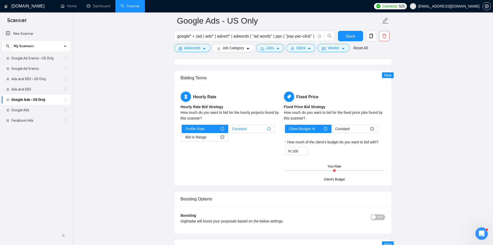
click at [260, 125] on div "Constant" at bounding box center [251, 129] width 39 height 8
click at [228, 130] on input "Constant" at bounding box center [228, 130] width 0 height 0
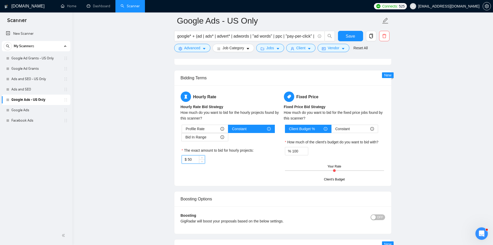
drag, startPoint x: 188, startPoint y: 151, endPoint x: 191, endPoint y: 151, distance: 3.0
click at [191, 155] on input "50" at bounding box center [196, 159] width 17 height 8
drag, startPoint x: 190, startPoint y: 151, endPoint x: 193, endPoint y: 150, distance: 2.6
click at [193, 155] on input "50" at bounding box center [196, 159] width 17 height 8
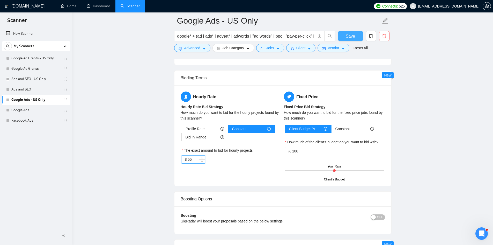
type input "55"
click at [355, 38] on button "Save" at bounding box center [350, 36] width 25 height 10
click at [23, 90] on link "Ads and SEO" at bounding box center [35, 89] width 49 height 10
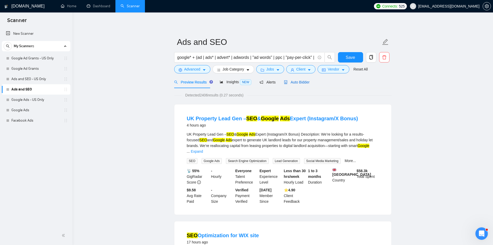
click at [289, 83] on span "Auto Bidder" at bounding box center [297, 82] width 26 height 4
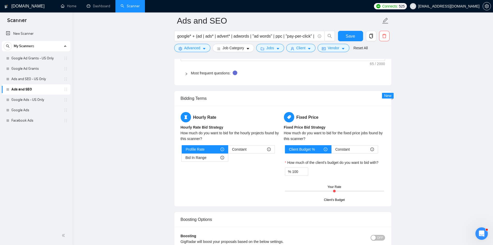
scroll to position [828, 0]
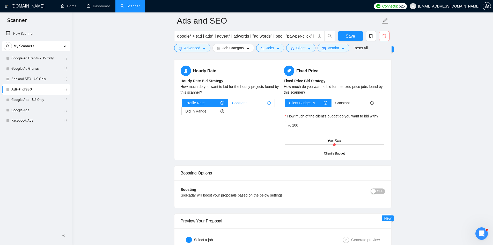
click at [256, 99] on div "Constant" at bounding box center [251, 103] width 39 height 8
click at [228, 104] on input "Constant" at bounding box center [228, 104] width 0 height 0
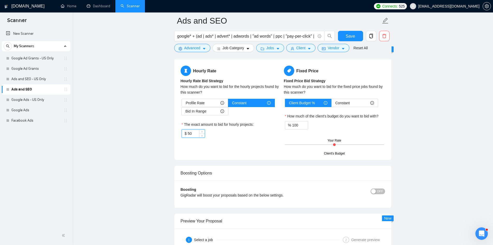
click at [189, 129] on input "50" at bounding box center [196, 133] width 17 height 8
type input "55"
click at [349, 35] on span "Save" at bounding box center [350, 36] width 9 height 6
click at [32, 84] on link "Ads and SEO - US Only" at bounding box center [35, 79] width 49 height 10
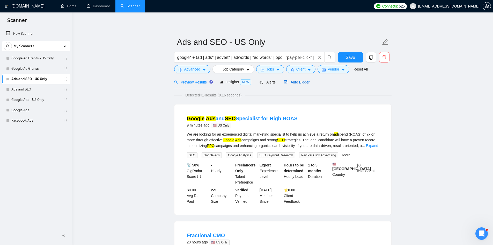
click at [299, 80] on span "Auto Bidder" at bounding box center [297, 82] width 26 height 4
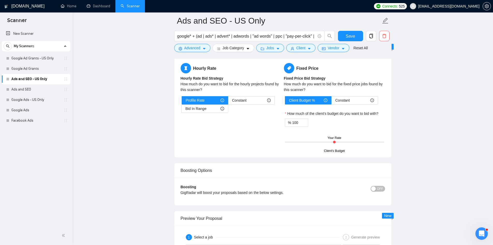
scroll to position [828, 0]
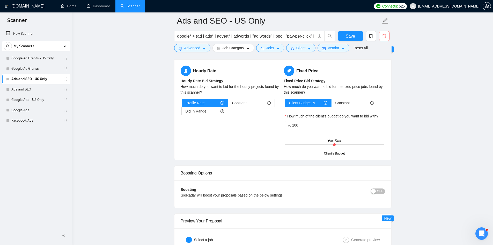
click at [257, 96] on div "Hourly Rate Hourly Rate Bid Strategy How much do you want to bid for the hourly…" at bounding box center [231, 93] width 103 height 56
click at [253, 102] on div "Constant" at bounding box center [251, 103] width 39 height 8
click at [228, 104] on input "Constant" at bounding box center [228, 104] width 0 height 0
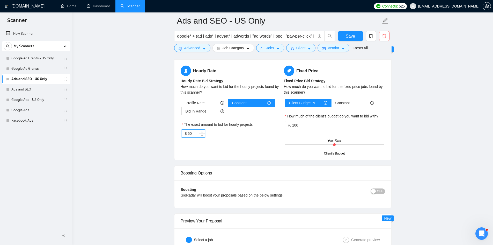
click at [192, 134] on input "50" at bounding box center [196, 133] width 17 height 8
type input "55"
click at [343, 33] on button "Save" at bounding box center [350, 36] width 25 height 10
click at [32, 70] on link "Google Ad Grants" at bounding box center [35, 68] width 49 height 10
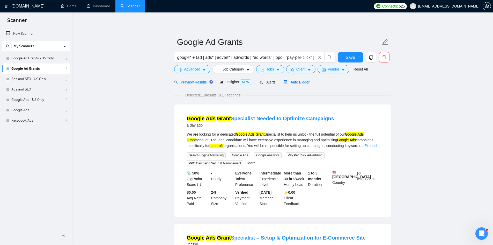
click at [305, 82] on span "Auto Bidder" at bounding box center [297, 82] width 26 height 4
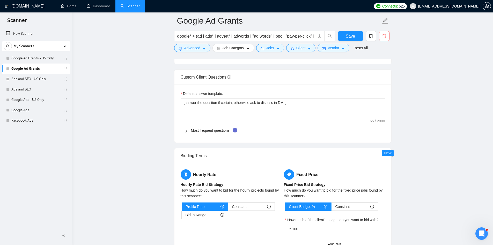
scroll to position [854, 0]
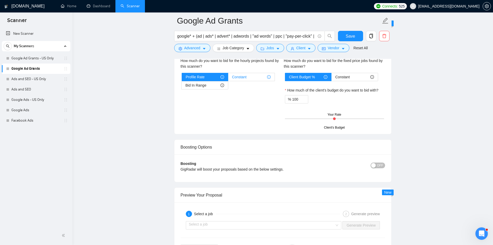
click at [260, 77] on div "Constant" at bounding box center [251, 77] width 39 height 8
click at [228, 78] on input "Constant" at bounding box center [228, 78] width 0 height 0
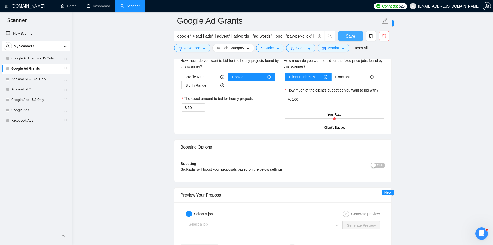
click at [355, 35] on button "Save" at bounding box center [350, 36] width 25 height 10
click at [32, 60] on link "Google Ad Grants - US Only" at bounding box center [35, 58] width 49 height 10
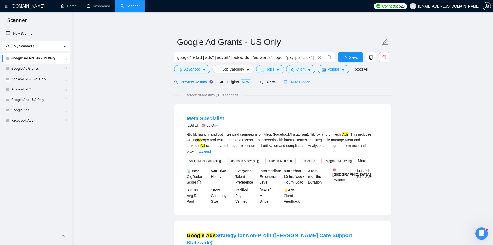
click at [297, 85] on div "Auto Bidder" at bounding box center [297, 82] width 26 height 12
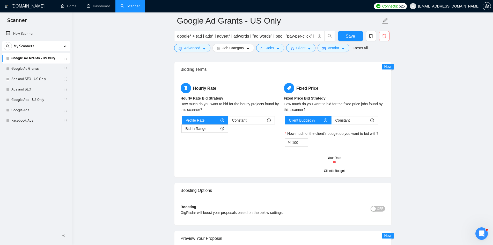
scroll to position [854, 0]
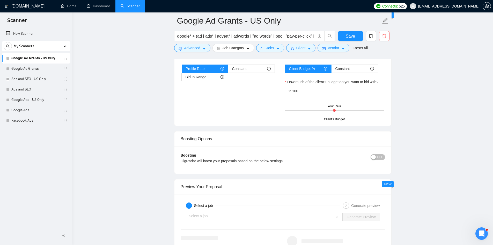
click at [254, 64] on div "Hourly Rate Hourly Rate Bid Strategy How much do you want to bid for the hourly…" at bounding box center [231, 59] width 103 height 56
click at [263, 71] on div "Constant" at bounding box center [251, 69] width 39 height 8
click at [228, 70] on input "Constant" at bounding box center [228, 70] width 0 height 0
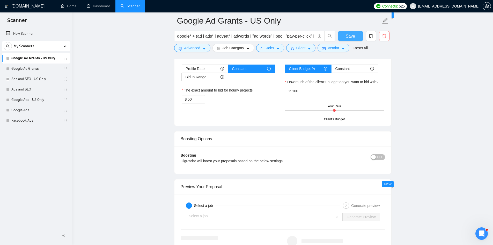
click at [349, 33] on span "Save" at bounding box center [350, 36] width 9 height 6
click at [286, 241] on div at bounding box center [336, 249] width 106 height 27
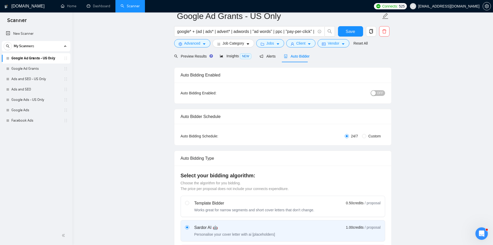
scroll to position [0, 0]
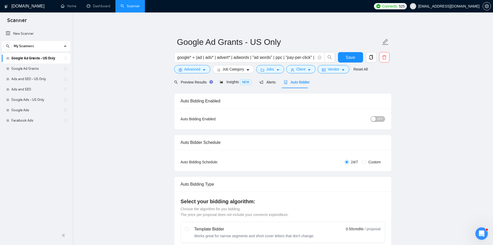
click at [377, 118] on button "OFF" at bounding box center [378, 119] width 14 height 6
drag, startPoint x: 31, startPoint y: 70, endPoint x: 292, endPoint y: 33, distance: 263.7
click at [31, 70] on link "Google Ad Grants" at bounding box center [35, 68] width 49 height 10
click at [347, 57] on span "Save" at bounding box center [350, 57] width 9 height 6
click at [23, 72] on link "Google Ad Grants" at bounding box center [35, 68] width 49 height 10
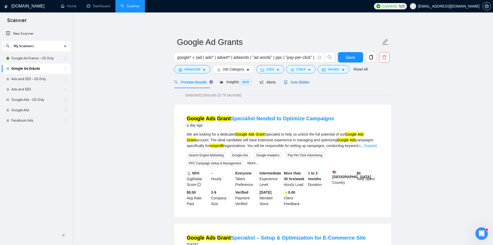
click at [298, 84] on span "Auto Bidder" at bounding box center [297, 82] width 26 height 4
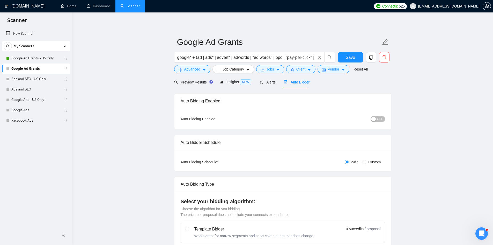
click at [379, 115] on div "OFF" at bounding box center [351, 119] width 68 height 8
click at [382, 118] on span "OFF" at bounding box center [380, 119] width 6 height 6
click at [352, 56] on span "Save" at bounding box center [350, 57] width 9 height 6
click at [25, 80] on link "Ads and SEO - US Only" at bounding box center [35, 79] width 49 height 10
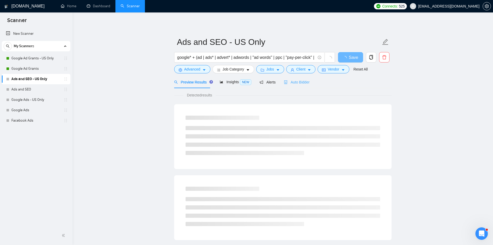
click at [287, 85] on div "Auto Bidder" at bounding box center [297, 82] width 26 height 12
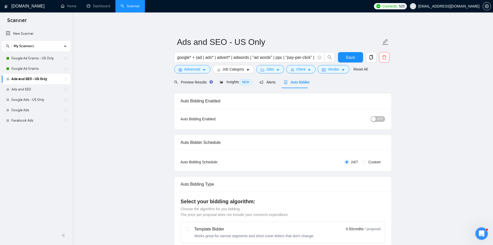
click at [381, 120] on span "OFF" at bounding box center [380, 119] width 6 height 6
click at [351, 56] on span "Save" at bounding box center [350, 57] width 9 height 6
click at [30, 94] on link "Ads and SEO" at bounding box center [35, 89] width 49 height 10
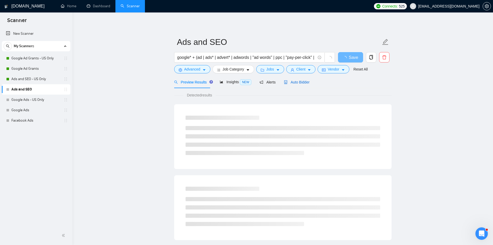
click at [288, 84] on span "Auto Bidder" at bounding box center [297, 82] width 26 height 4
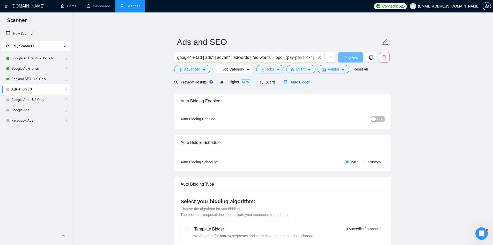
click at [387, 116] on div "Auto Bidding Enabled: OFF" at bounding box center [282, 118] width 217 height 21
click at [380, 119] on span "OFF" at bounding box center [380, 119] width 6 height 6
click at [383, 117] on span "OFF" at bounding box center [380, 119] width 6 height 6
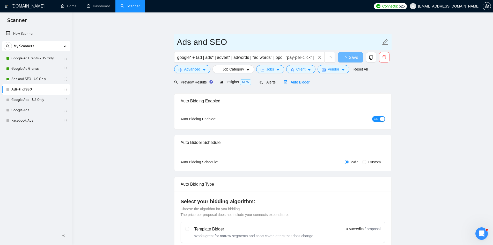
click at [345, 49] on span "Ads and SEO" at bounding box center [282, 42] width 217 height 16
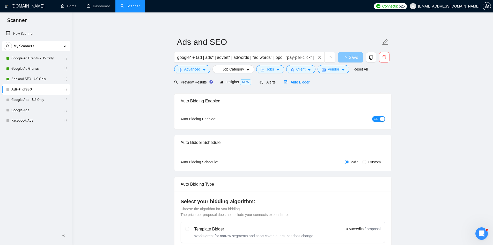
click at [346, 56] on icon "loading" at bounding box center [345, 58] width 6 height 6
click at [346, 56] on icon "loading" at bounding box center [344, 58] width 5 height 5
click at [37, 100] on link "Google Ads - US Only" at bounding box center [35, 99] width 49 height 10
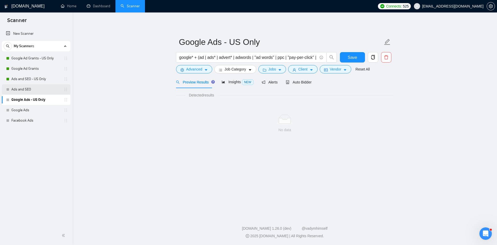
click at [16, 93] on link "Ads and SEO" at bounding box center [35, 89] width 49 height 10
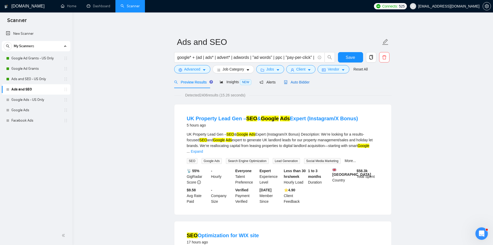
click at [299, 84] on span "Auto Bidder" at bounding box center [297, 82] width 26 height 4
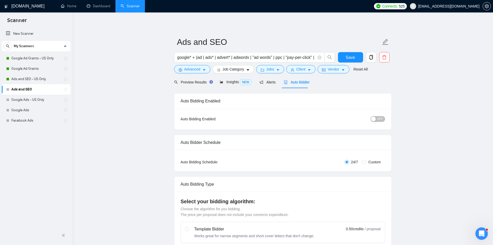
click at [376, 119] on div "button" at bounding box center [373, 118] width 5 height 5
click at [350, 55] on span "Save" at bounding box center [350, 57] width 9 height 6
click at [40, 98] on link "Google Ads - US Only" at bounding box center [35, 99] width 49 height 10
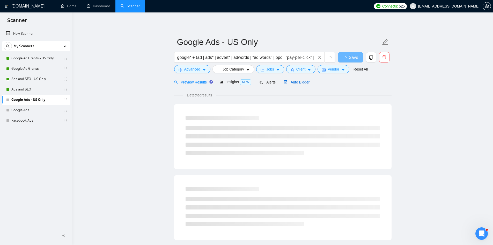
click at [290, 84] on span "Auto Bidder" at bounding box center [297, 82] width 26 height 4
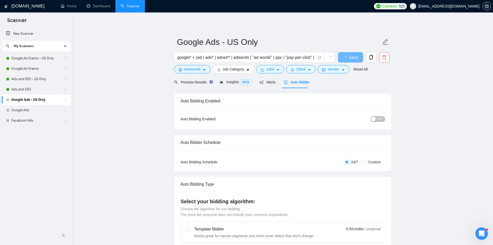
click at [374, 117] on div "button" at bounding box center [373, 118] width 5 height 5
drag, startPoint x: 341, startPoint y: 56, endPoint x: 0, endPoint y: 159, distance: 356.6
click at [341, 56] on button "Save" at bounding box center [350, 57] width 25 height 10
click at [32, 115] on link "Google Ads" at bounding box center [35, 110] width 49 height 10
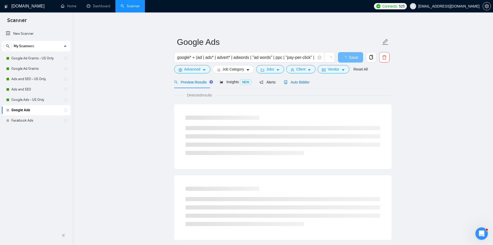
click at [292, 83] on span "Auto Bidder" at bounding box center [297, 82] width 26 height 4
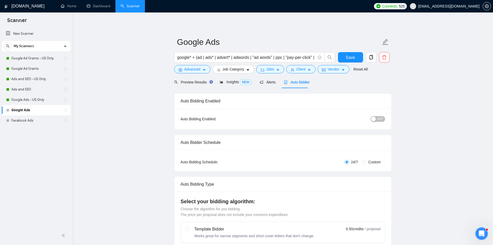
click at [378, 119] on span "OFF" at bounding box center [380, 119] width 6 height 6
click at [350, 60] on span "Save" at bounding box center [350, 57] width 9 height 6
drag, startPoint x: 20, startPoint y: 117, endPoint x: 26, endPoint y: 121, distance: 7.5
click at [20, 117] on link "Facebook Ads" at bounding box center [35, 120] width 49 height 10
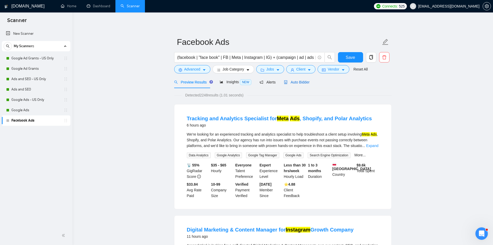
click at [299, 81] on span "Auto Bidder" at bounding box center [297, 82] width 26 height 4
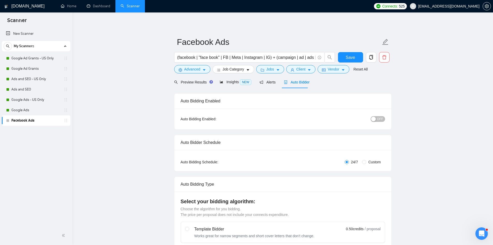
click at [377, 117] on button "OFF" at bounding box center [378, 119] width 14 height 6
click at [354, 57] on span "Save" at bounding box center [350, 57] width 9 height 6
drag, startPoint x: 121, startPoint y: 116, endPoint x: 105, endPoint y: 104, distance: 20.2
click at [36, 55] on link "Google Ad Grants - US Only" at bounding box center [35, 58] width 49 height 10
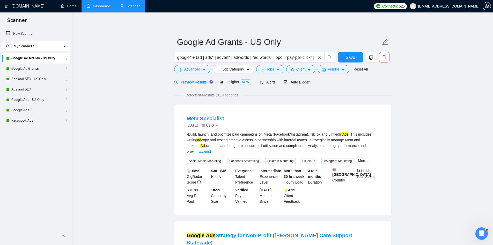
click at [102, 8] on link "Dashboard" at bounding box center [99, 6] width 24 height 4
